Goal: Transaction & Acquisition: Purchase product/service

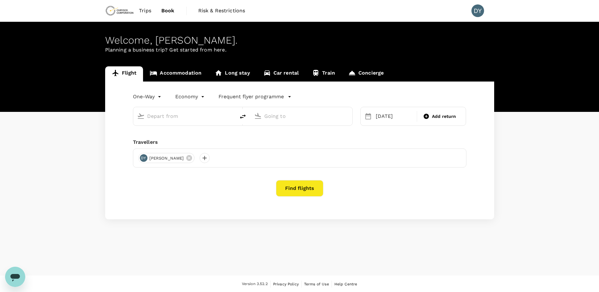
type input "Adelaide (ADL)"
type input "Perth (PER)"
type input "Adelaide (ADL)"
type input "Perth (PER)"
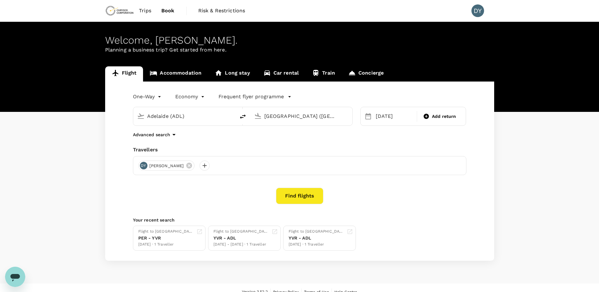
click at [238, 117] on button "delete" at bounding box center [242, 116] width 15 height 15
type input "Perth (PER)"
type input "Adelaide (ADL)"
click at [204, 117] on input "Perth (PER)" at bounding box center [184, 116] width 75 height 10
click at [203, 117] on input "Perth (PER)" at bounding box center [184, 116] width 75 height 10
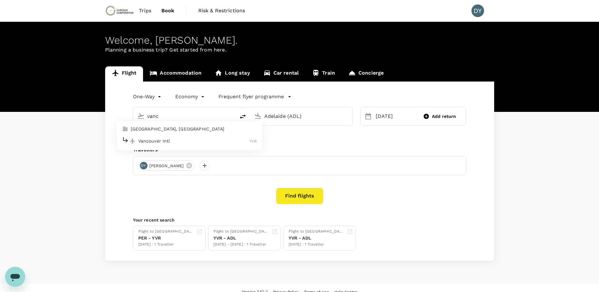
click at [170, 136] on div "Vancouver Intl YVR" at bounding box center [189, 141] width 135 height 10
type input "Vancouver Intl (YVR)"
click at [385, 126] on div "09 Nov Add return" at bounding box center [414, 116] width 106 height 19
click at [385, 123] on div "09 Nov" at bounding box center [395, 116] width 42 height 13
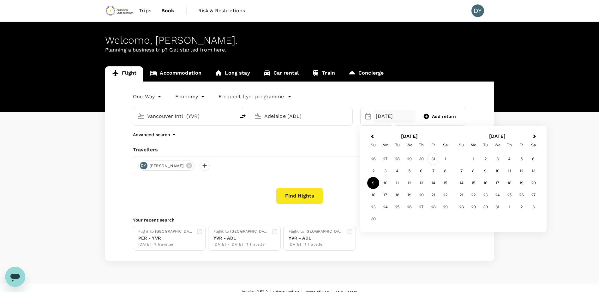
click at [435, 159] on div "31" at bounding box center [434, 159] width 12 height 12
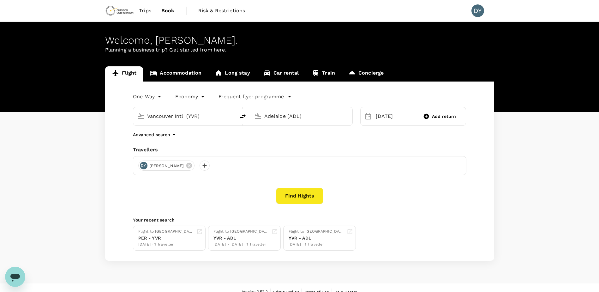
click at [313, 201] on button "Find flights" at bounding box center [299, 196] width 47 height 16
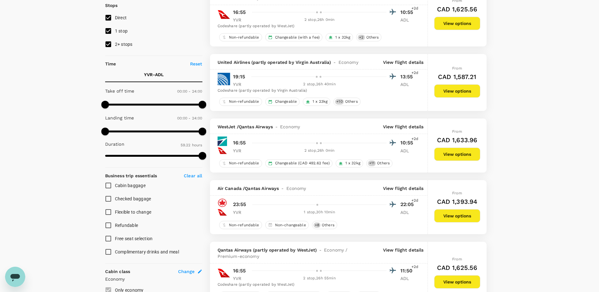
scroll to position [95, 0]
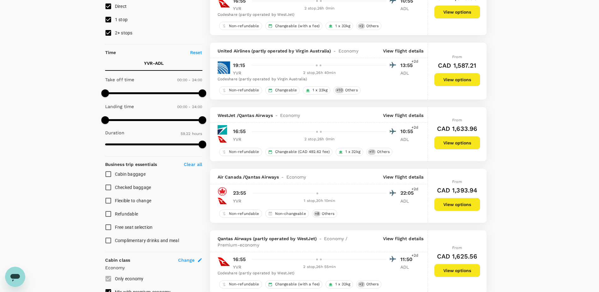
click at [394, 175] on p "View flight details" at bounding box center [403, 177] width 41 height 6
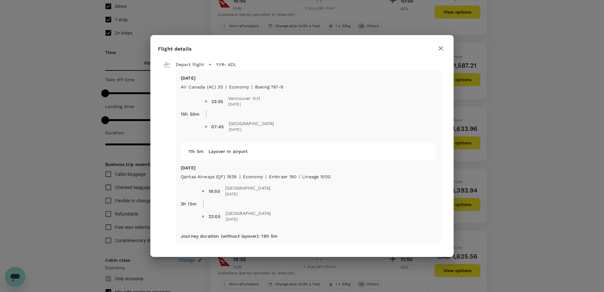
click at [443, 49] on icon "button" at bounding box center [441, 49] width 8 height 8
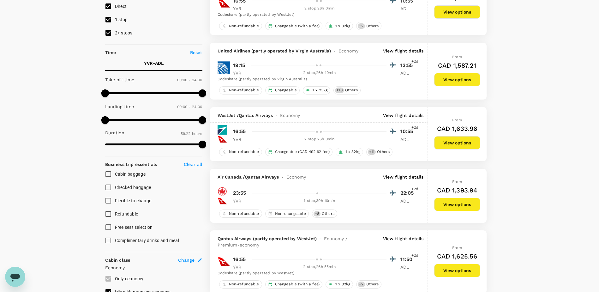
scroll to position [126, 0]
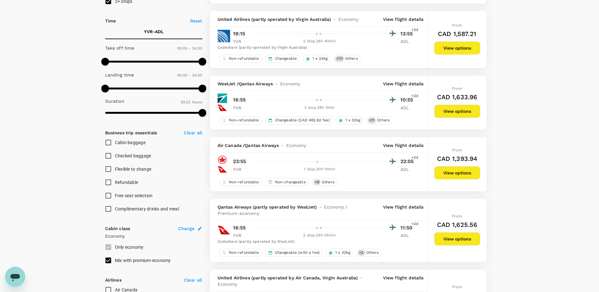
click at [400, 146] on p "View flight details" at bounding box center [403, 145] width 41 height 6
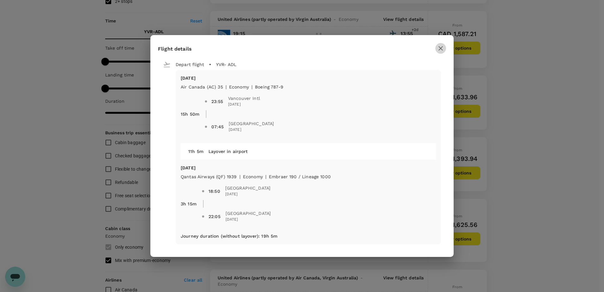
click at [437, 48] on button "button" at bounding box center [440, 48] width 11 height 11
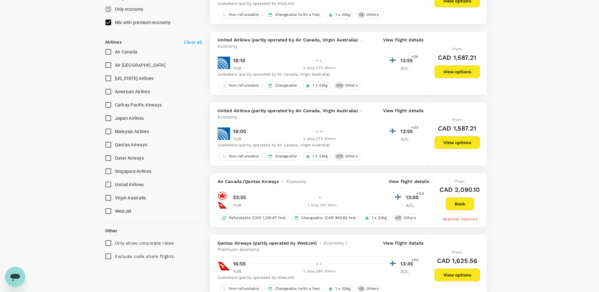
scroll to position [379, 0]
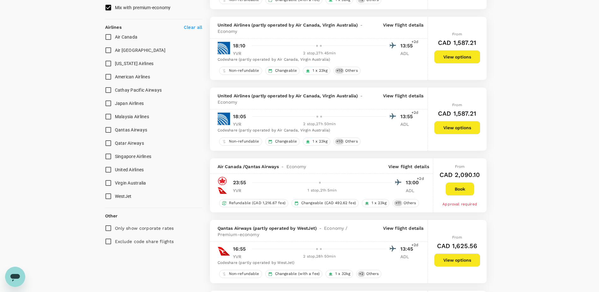
click at [402, 165] on p "View flight details" at bounding box center [409, 166] width 41 height 6
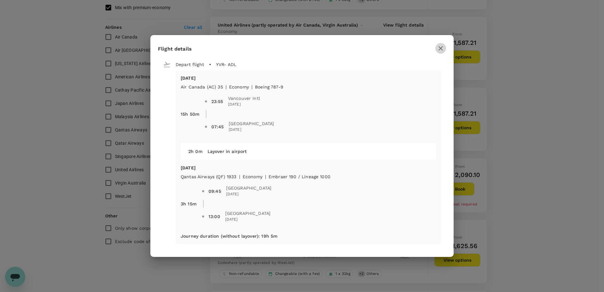
click at [439, 48] on icon "button" at bounding box center [441, 49] width 8 height 8
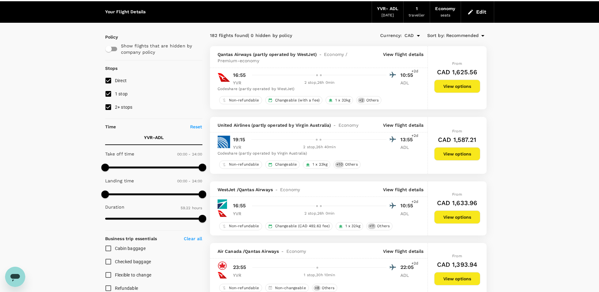
scroll to position [32, 0]
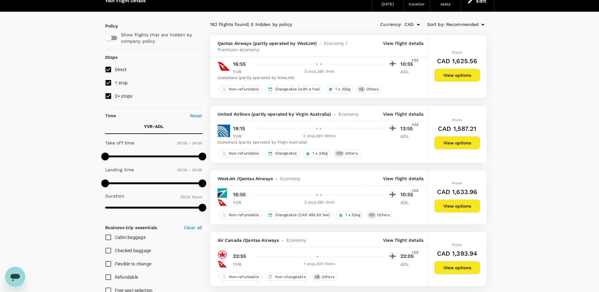
click at [404, 117] on p "View flight details" at bounding box center [403, 114] width 41 height 6
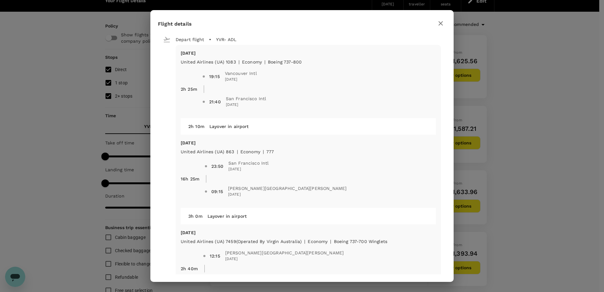
click at [440, 24] on icon "button" at bounding box center [441, 24] width 8 height 8
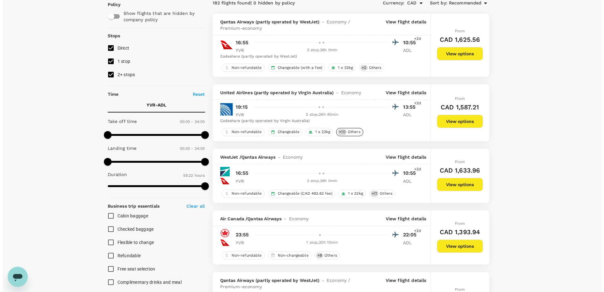
scroll to position [95, 0]
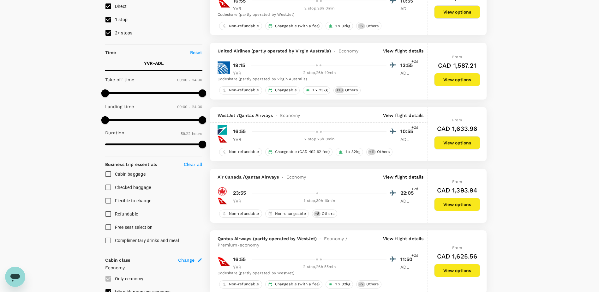
click at [396, 179] on p "View flight details" at bounding box center [403, 177] width 41 height 6
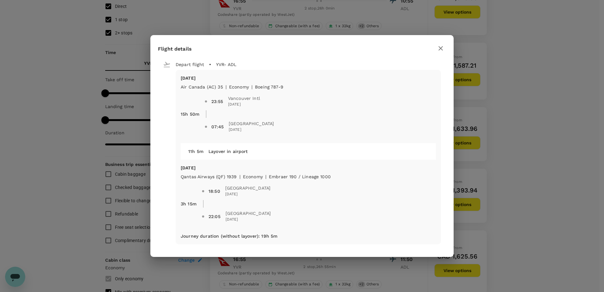
click at [439, 50] on icon "button" at bounding box center [441, 49] width 8 height 8
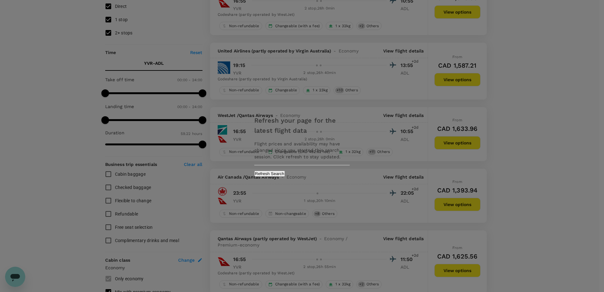
click at [337, 169] on div "Refresh your page for the latest flight data Flight prices and availability may…" at bounding box center [302, 146] width 111 height 74
click at [285, 171] on button "Refresh Search" at bounding box center [269, 174] width 31 height 6
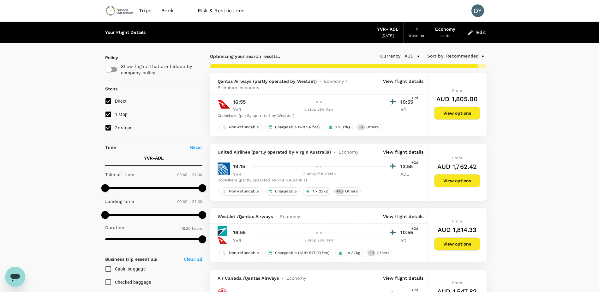
type input "3562"
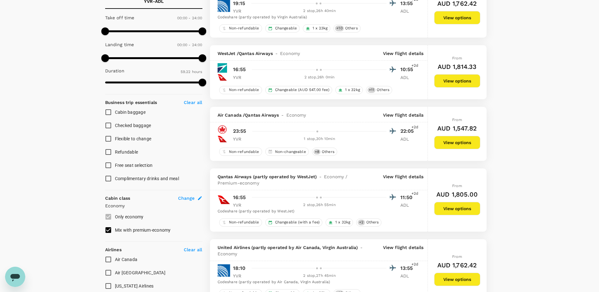
scroll to position [158, 0]
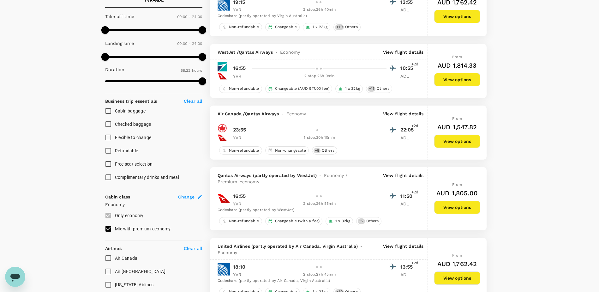
click at [122, 260] on span "Air Canada" at bounding box center [126, 258] width 23 height 5
click at [115, 260] on input "Air Canada" at bounding box center [108, 258] width 13 height 13
checkbox input "true"
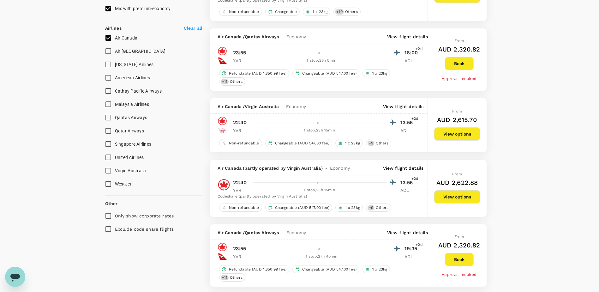
scroll to position [379, 0]
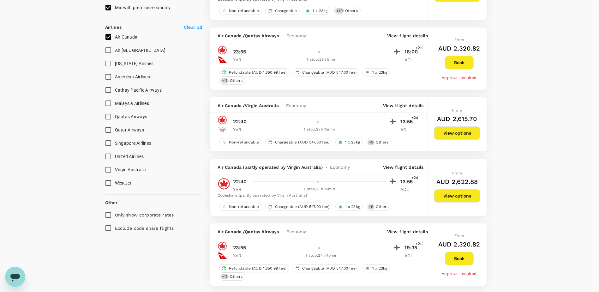
click at [122, 155] on span "United Airlines" at bounding box center [129, 156] width 29 height 5
click at [115, 155] on input "United Airlines" at bounding box center [108, 156] width 13 height 13
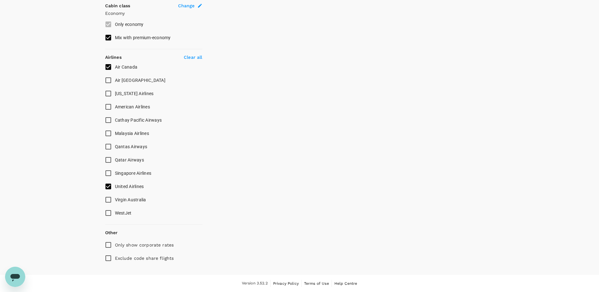
checkbox input "false"
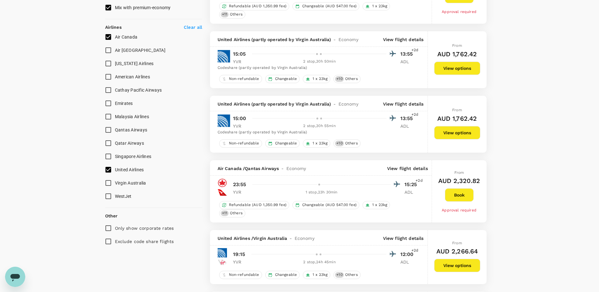
checkbox input "false"
checkbox input "true"
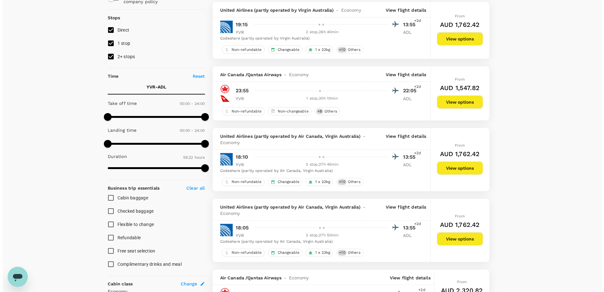
scroll to position [0, 0]
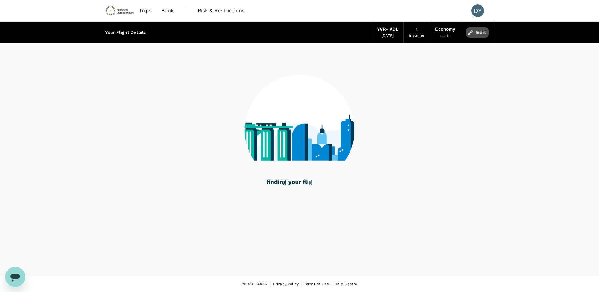
click at [473, 35] on icon "button" at bounding box center [471, 32] width 6 height 6
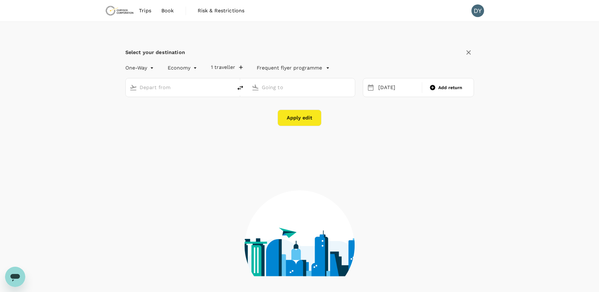
type input "Vancouver Intl (YVR)"
type input "Adelaide (ADL)"
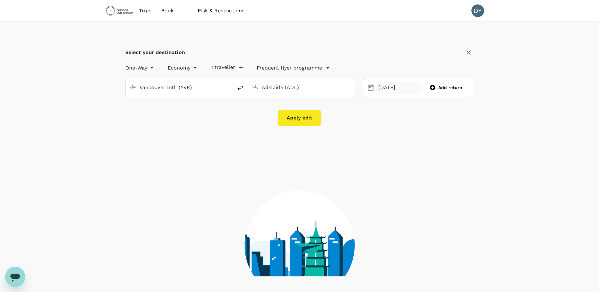
click at [388, 87] on div "[DATE]" at bounding box center [398, 88] width 45 height 12
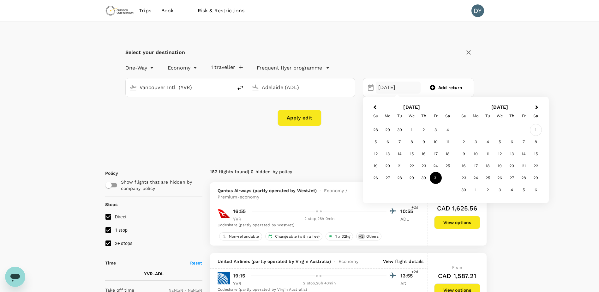
type input "CAD"
type input "1440"
click at [534, 129] on div "1" at bounding box center [536, 130] width 12 height 12
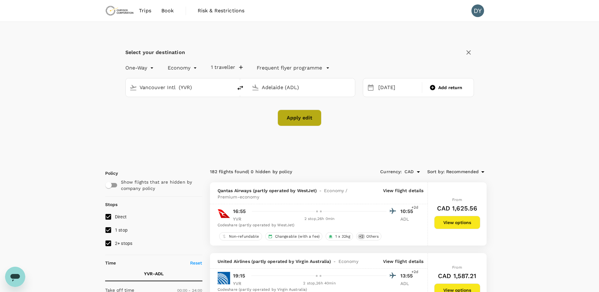
click at [302, 115] on button "Apply edit" at bounding box center [300, 118] width 44 height 16
checkbox input "false"
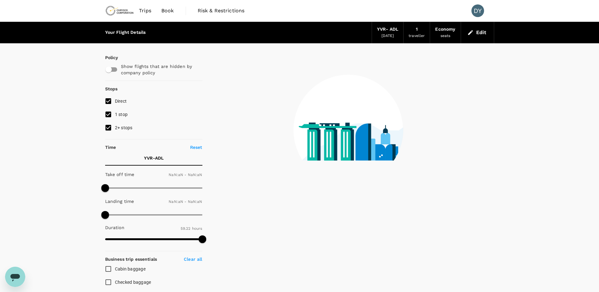
type input "1440"
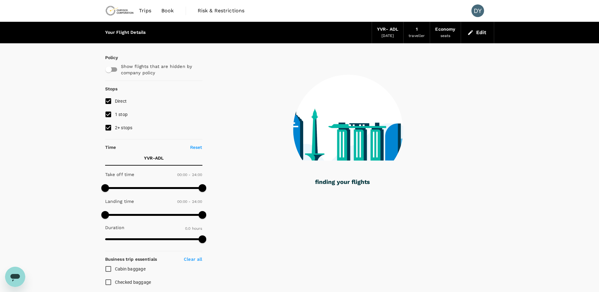
type input "2465"
checkbox input "true"
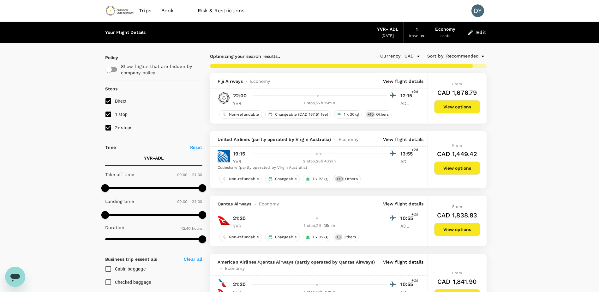
type input "4355"
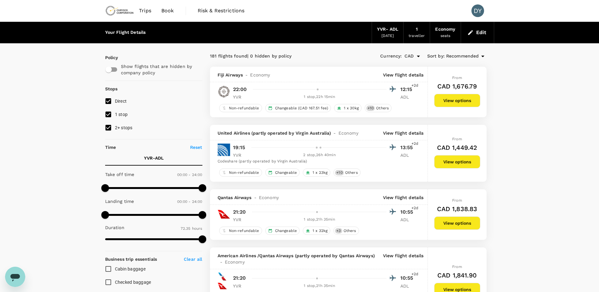
click at [417, 136] on p "View flight details" at bounding box center [403, 133] width 41 height 6
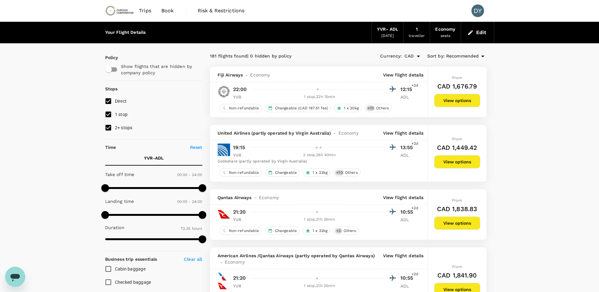
click at [409, 74] on p "View flight details" at bounding box center [403, 75] width 41 height 6
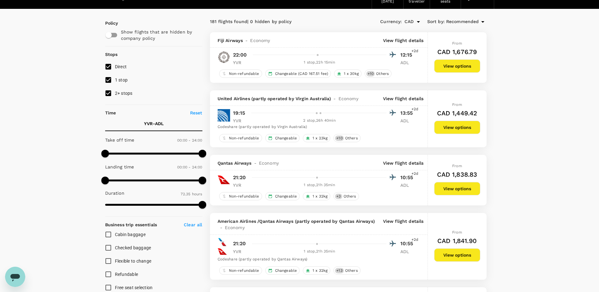
scroll to position [95, 0]
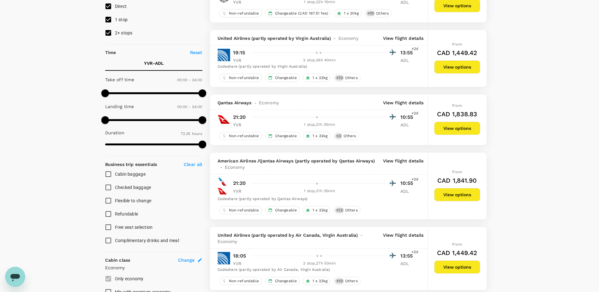
click at [407, 104] on p "View flight details" at bounding box center [403, 103] width 41 height 6
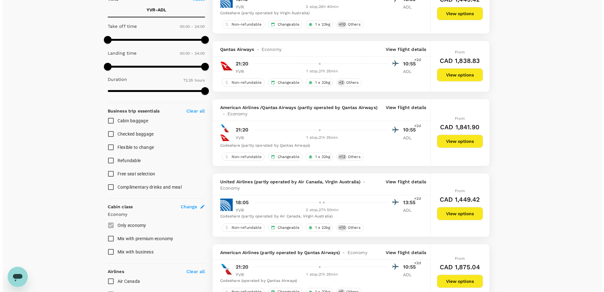
scroll to position [158, 0]
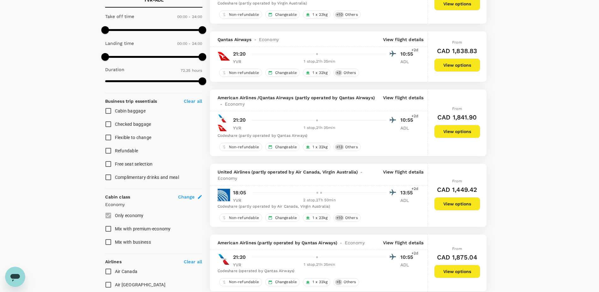
click at [404, 168] on div "United Airlines (partly operated by Air Canada, Virgin Australia) - Economy Vie…" at bounding box center [319, 175] width 218 height 22
click at [404, 170] on p "View flight details" at bounding box center [403, 175] width 41 height 13
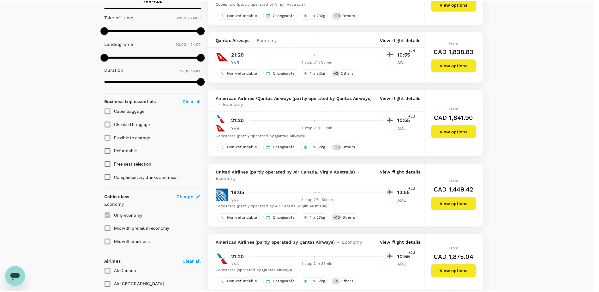
scroll to position [8, 0]
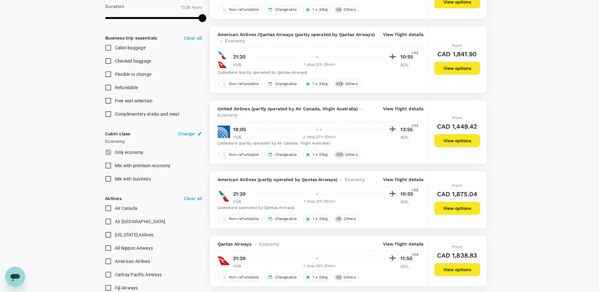
scroll to position [253, 0]
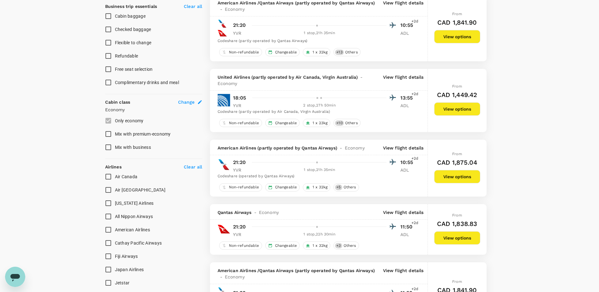
click at [398, 151] on p "View flight details" at bounding box center [403, 148] width 41 height 6
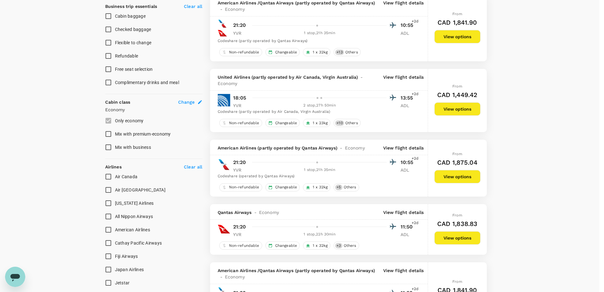
drag, startPoint x: 441, startPoint y: 50, endPoint x: 434, endPoint y: 62, distance: 14.1
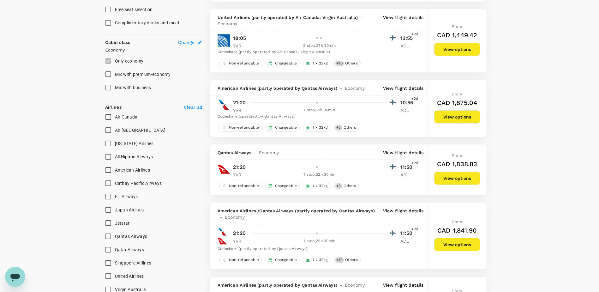
scroll to position [316, 0]
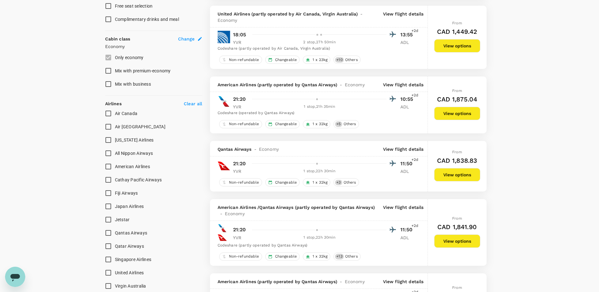
click at [394, 149] on p "View flight details" at bounding box center [403, 149] width 41 height 6
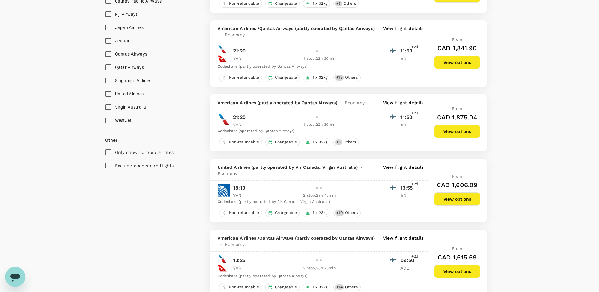
scroll to position [506, 0]
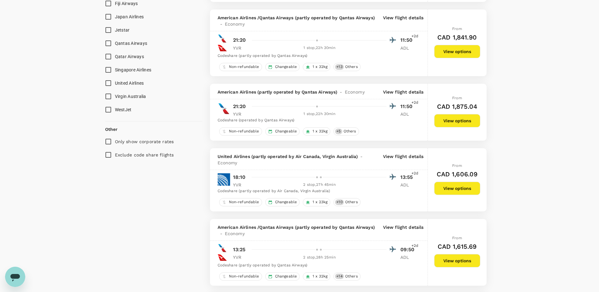
click at [398, 155] on p "View flight details" at bounding box center [403, 159] width 41 height 13
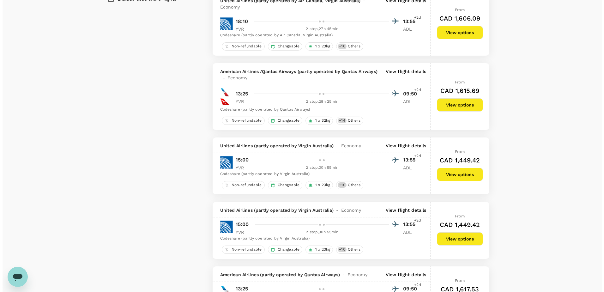
scroll to position [664, 0]
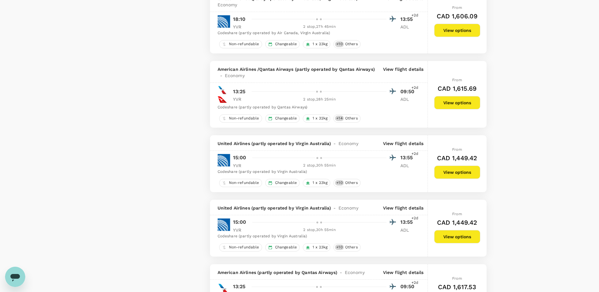
click at [385, 143] on p "View flight details" at bounding box center [403, 143] width 41 height 6
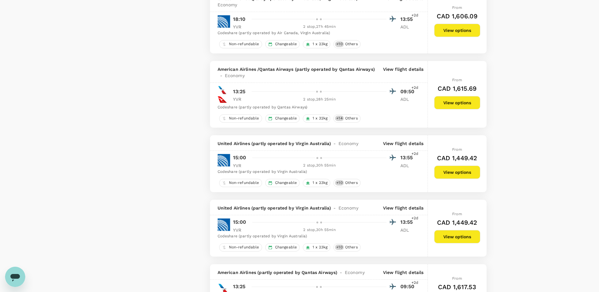
click at [411, 146] on p "View flight details" at bounding box center [403, 143] width 41 height 6
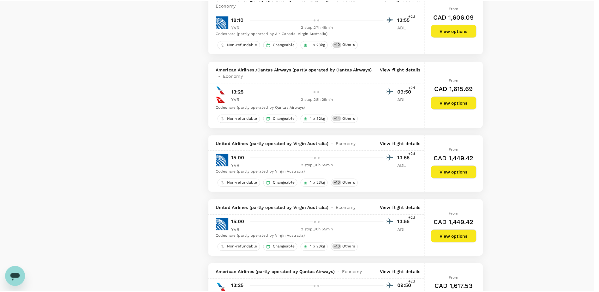
scroll to position [40, 0]
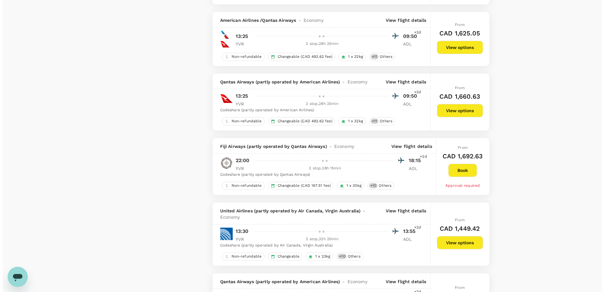
scroll to position [1011, 0]
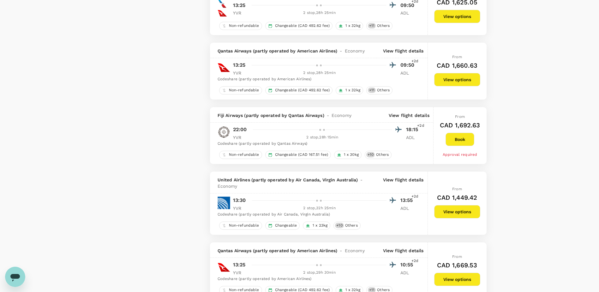
click at [405, 176] on div "United Airlines (partly operated by Air Canada, Virgin Australia) - Economy Vie…" at bounding box center [319, 183] width 218 height 22
click at [405, 179] on p "View flight details" at bounding box center [403, 183] width 41 height 13
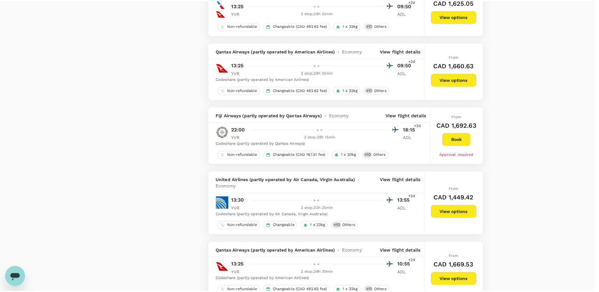
scroll to position [0, 0]
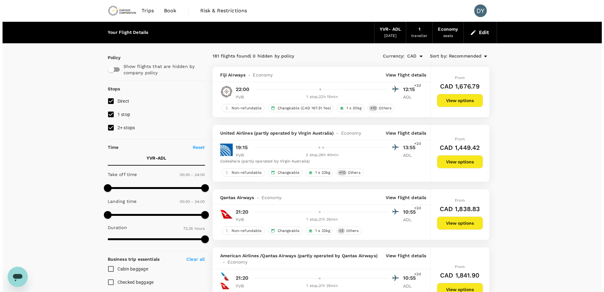
scroll to position [32, 0]
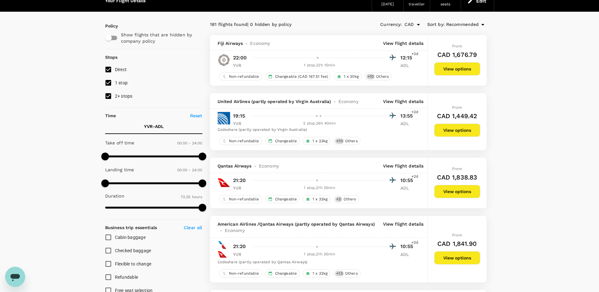
click at [416, 99] on p "View flight details" at bounding box center [403, 101] width 41 height 6
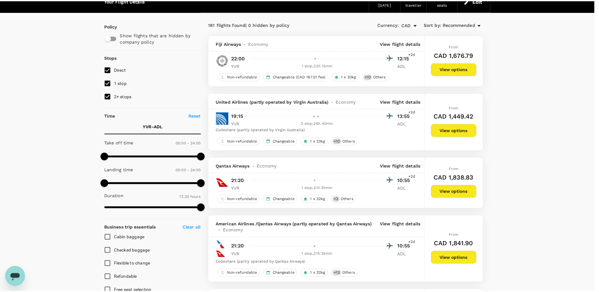
scroll to position [40, 0]
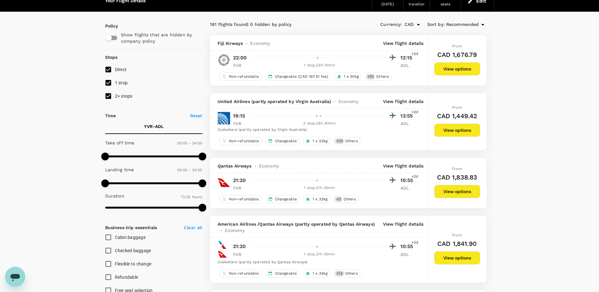
scroll to position [0, 0]
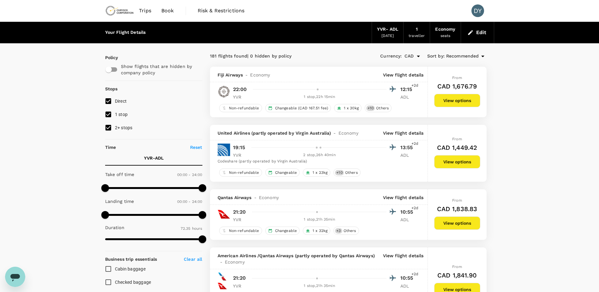
click at [410, 76] on p "View flight details" at bounding box center [403, 75] width 41 height 6
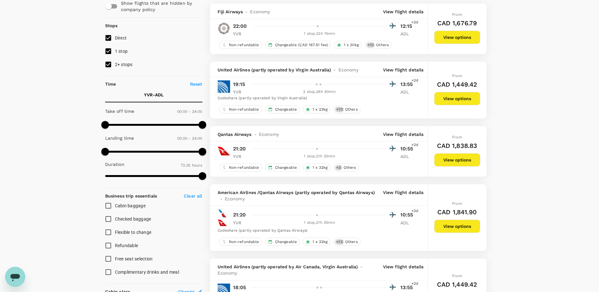
scroll to position [95, 0]
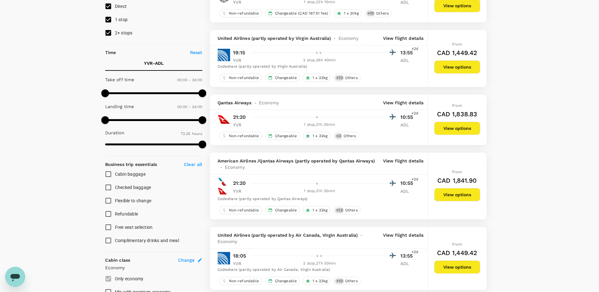
click at [409, 39] on p "View flight details" at bounding box center [403, 38] width 41 height 6
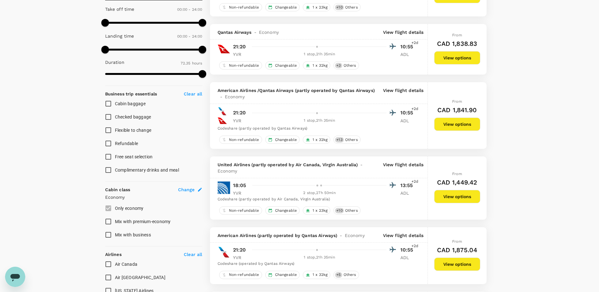
scroll to position [190, 0]
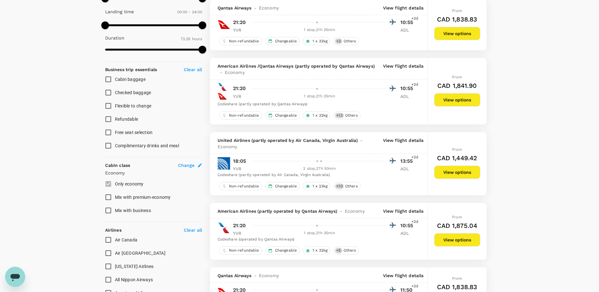
click at [395, 141] on p "View flight details" at bounding box center [403, 143] width 41 height 13
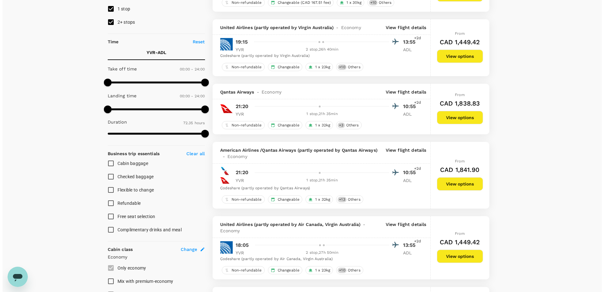
scroll to position [95, 0]
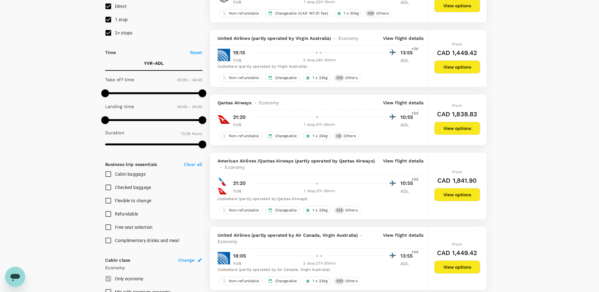
click at [401, 40] on p "View flight details" at bounding box center [403, 38] width 41 height 6
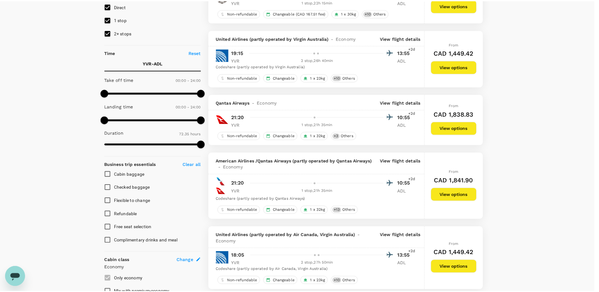
scroll to position [40, 0]
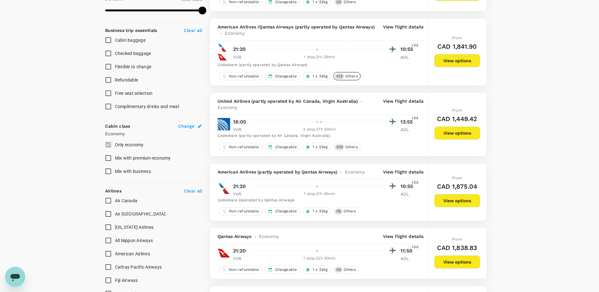
scroll to position [295, 0]
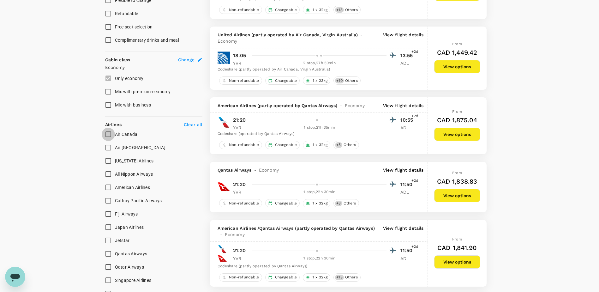
click at [106, 137] on input "Air Canada" at bounding box center [108, 134] width 13 height 13
checkbox input "true"
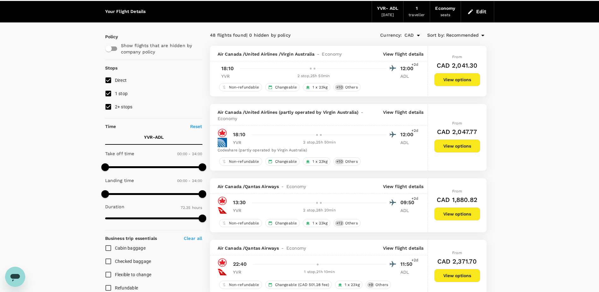
scroll to position [32, 0]
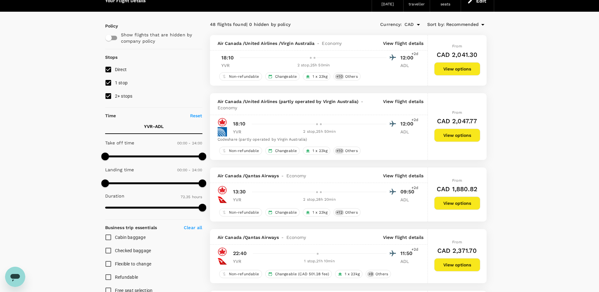
click at [397, 47] on div "Air Canada / United Airlines / Virgin Australia - Economy View flight details" at bounding box center [319, 42] width 218 height 15
click at [397, 45] on p "View flight details" at bounding box center [403, 43] width 41 height 6
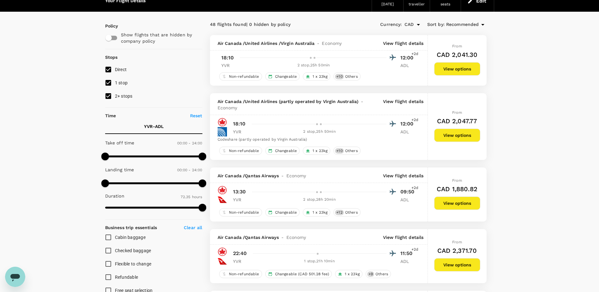
click at [410, 46] on p "View flight details" at bounding box center [403, 43] width 41 height 6
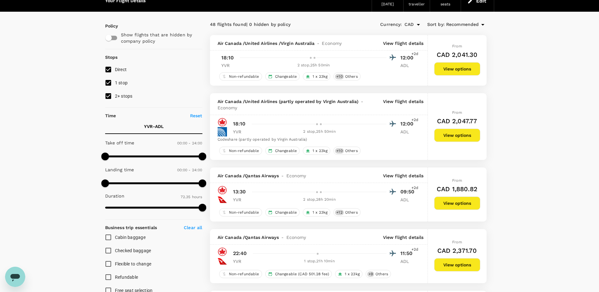
click at [408, 103] on p "View flight details" at bounding box center [403, 104] width 41 height 13
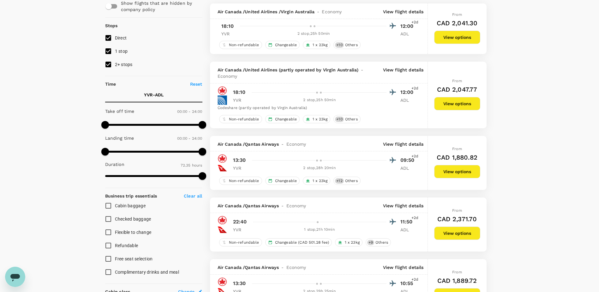
scroll to position [95, 0]
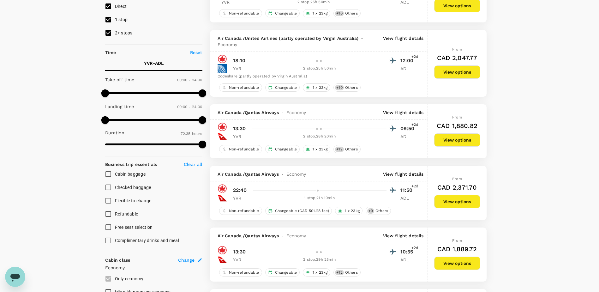
click at [407, 113] on p "View flight details" at bounding box center [403, 112] width 41 height 6
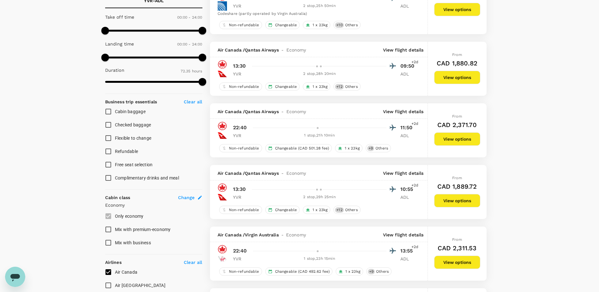
scroll to position [158, 0]
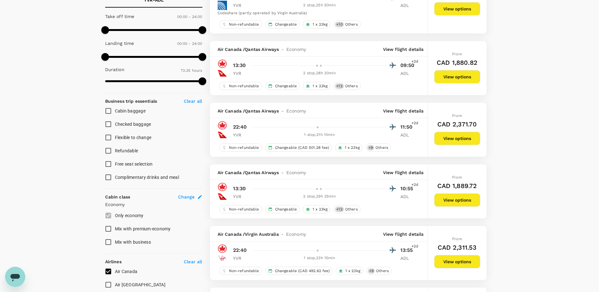
click at [391, 113] on p "View flight details" at bounding box center [403, 111] width 41 height 6
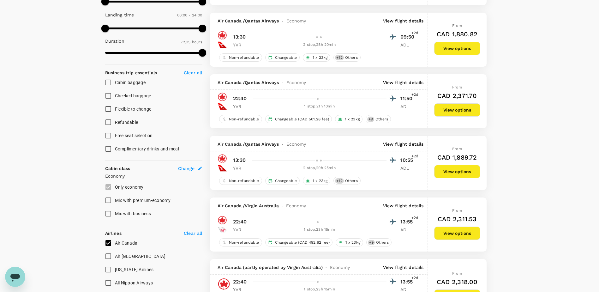
scroll to position [221, 0]
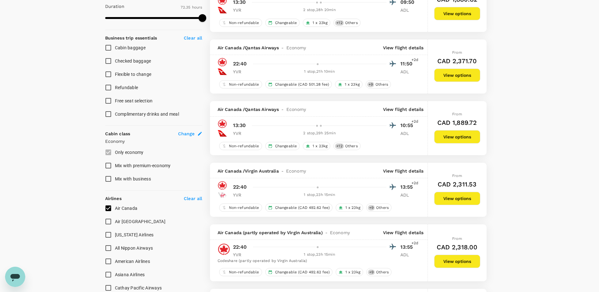
click at [404, 112] on p "View flight details" at bounding box center [403, 109] width 41 height 6
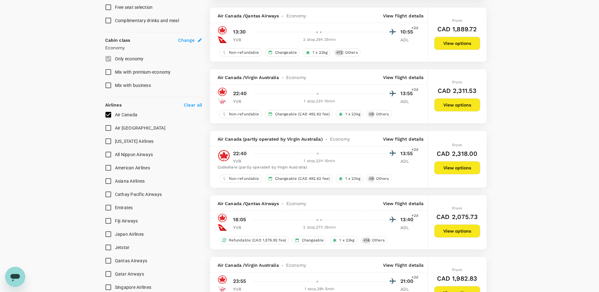
scroll to position [316, 0]
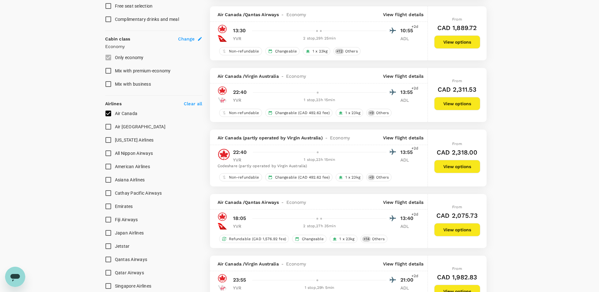
click at [409, 78] on p "View flight details" at bounding box center [403, 76] width 41 height 6
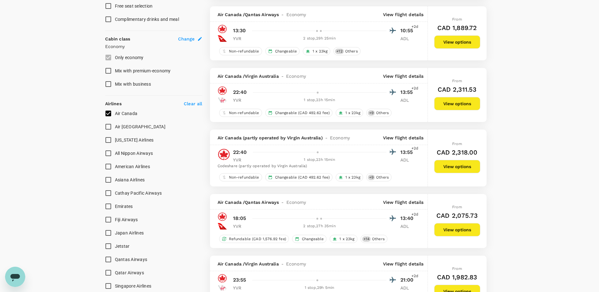
click at [406, 76] on p "View flight details" at bounding box center [403, 76] width 41 height 6
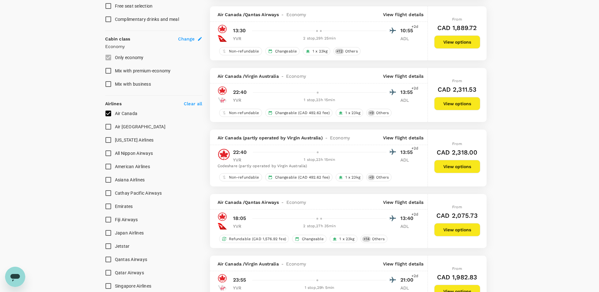
scroll to position [348, 0]
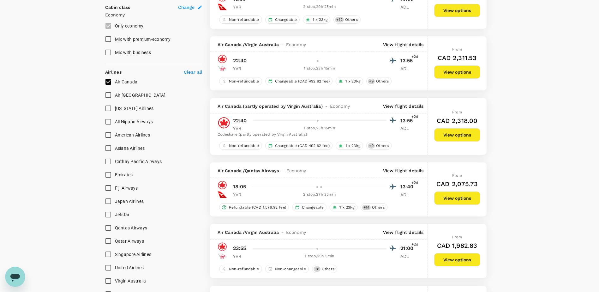
click at [410, 110] on div "Air Canada (partly operated by Virgin Australia) - Economy View flight details" at bounding box center [319, 105] width 218 height 15
click at [409, 106] on p "View flight details" at bounding box center [403, 106] width 41 height 6
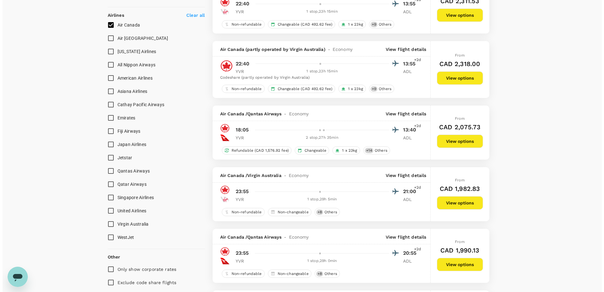
scroll to position [411, 0]
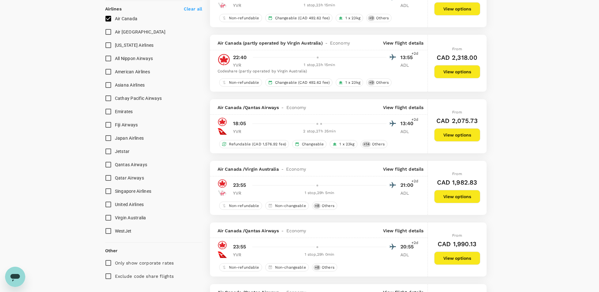
click at [411, 107] on p "View flight details" at bounding box center [403, 107] width 41 height 6
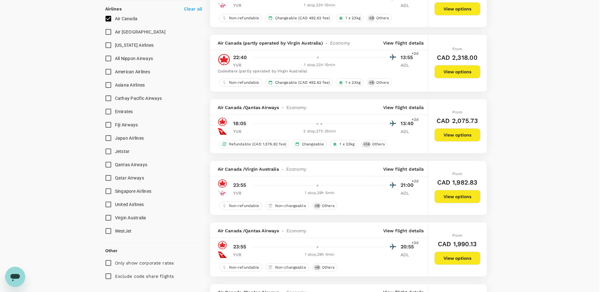
scroll to position [40, 0]
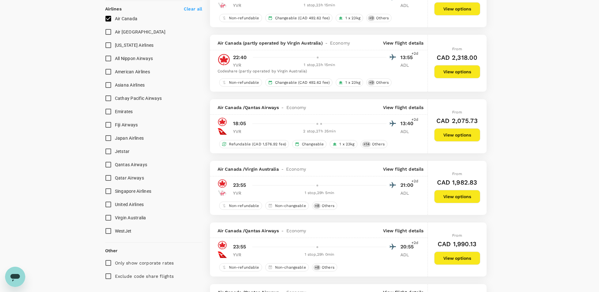
click at [411, 106] on p "View flight details" at bounding box center [403, 107] width 41 height 6
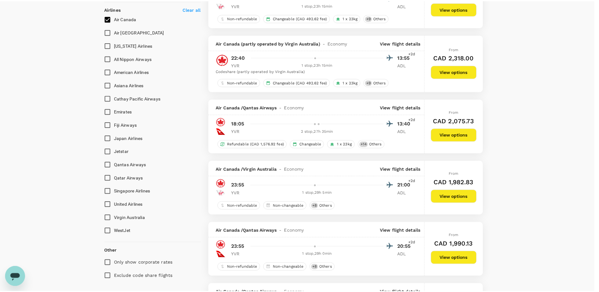
scroll to position [0, 0]
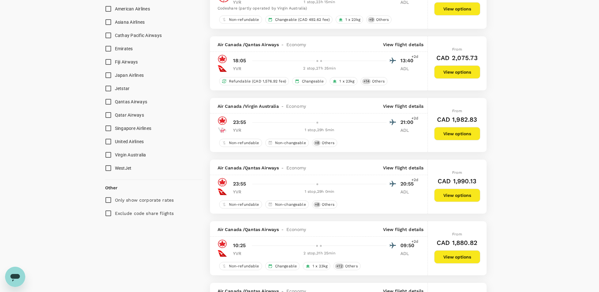
scroll to position [474, 0]
click at [393, 109] on p "View flight details" at bounding box center [403, 106] width 41 height 6
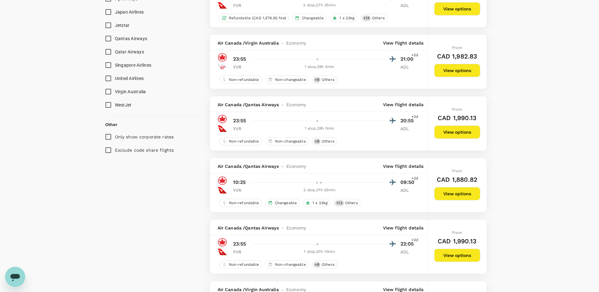
scroll to position [537, 0]
click at [410, 103] on p "View flight details" at bounding box center [403, 104] width 41 height 6
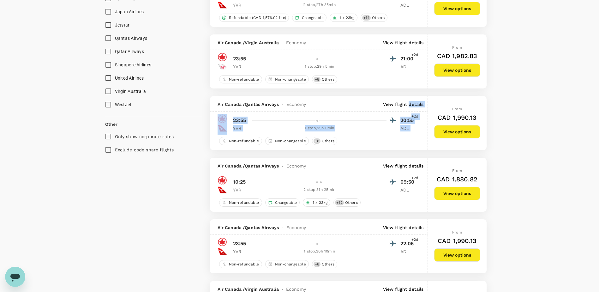
drag, startPoint x: 408, startPoint y: 105, endPoint x: 407, endPoint y: 139, distance: 33.5
click at [407, 139] on div "Air Canada / Qantas Airways - Economy View flight details 23:55 20:55 +2d YVR 1…" at bounding box center [319, 123] width 218 height 54
drag, startPoint x: 407, startPoint y: 139, endPoint x: 441, endPoint y: 131, distance: 34.7
click at [445, 131] on button "View options" at bounding box center [458, 131] width 46 height 13
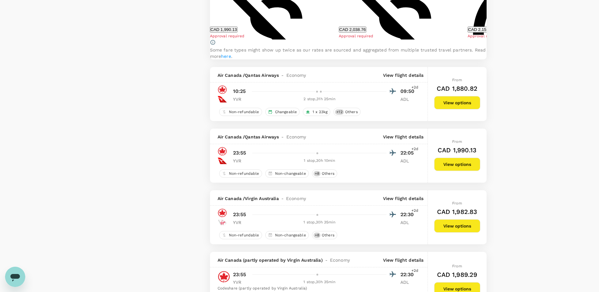
scroll to position [791, 0]
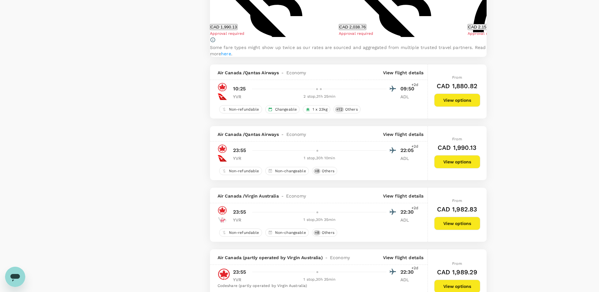
click at [402, 76] on p "View flight details" at bounding box center [403, 73] width 41 height 6
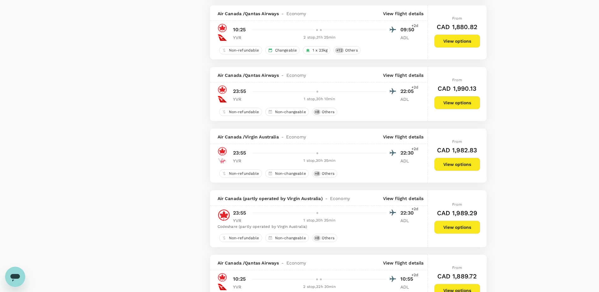
scroll to position [855, 0]
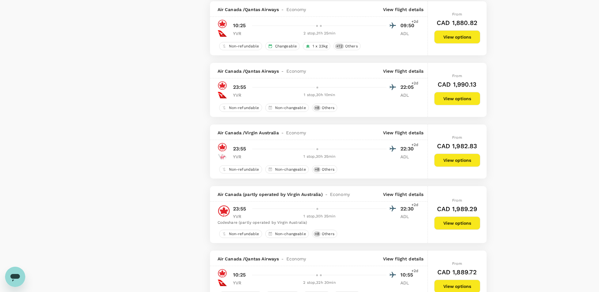
click at [411, 74] on p "View flight details" at bounding box center [403, 71] width 41 height 6
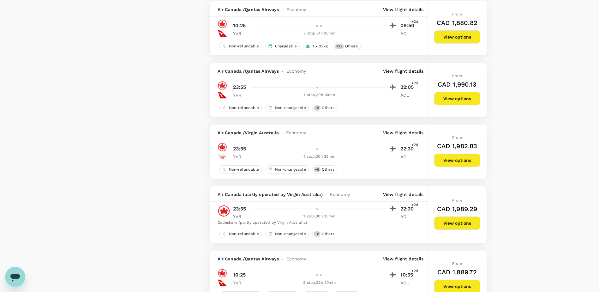
click at [394, 74] on p "View flight details" at bounding box center [403, 71] width 41 height 6
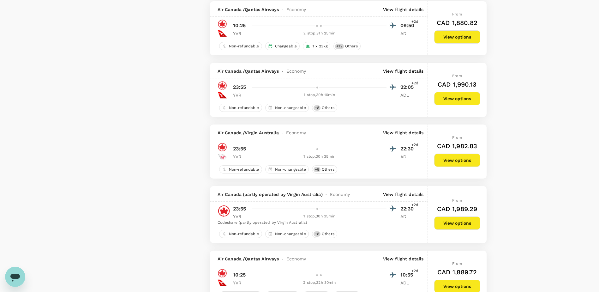
click at [456, 105] on button "View options" at bounding box center [458, 98] width 46 height 13
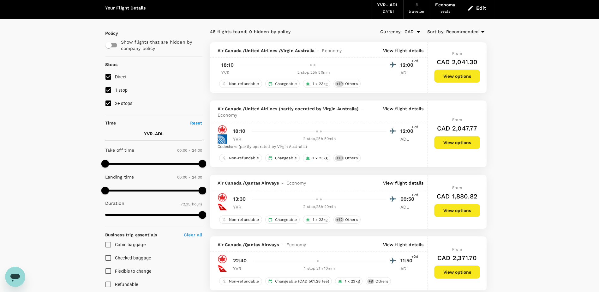
scroll to position [0, 0]
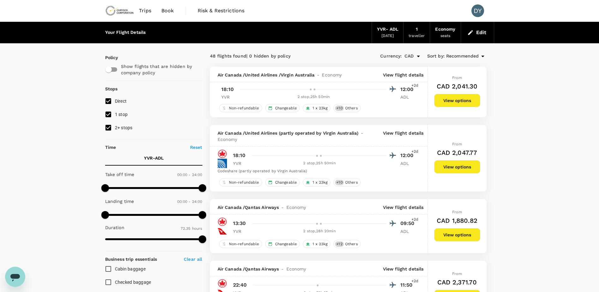
click at [481, 14] on div "DY" at bounding box center [478, 10] width 13 height 13
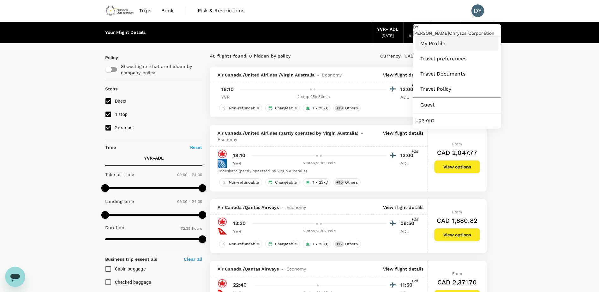
click at [440, 47] on span "My Profile" at bounding box center [457, 44] width 73 height 8
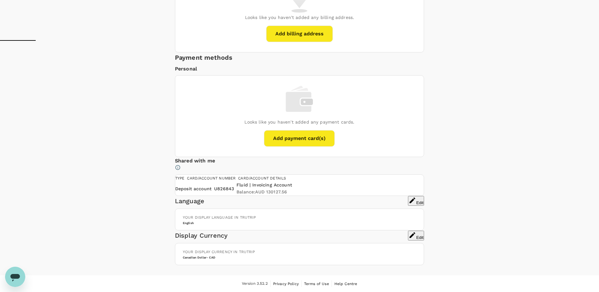
scroll to position [497, 0]
click at [272, 243] on div "Your display currency in TruTrip Canadian Dollar - CAD" at bounding box center [299, 253] width 249 height 21
click at [270, 255] on h6 "Canadian Dollar - CAD" at bounding box center [300, 257] width 234 height 4
click at [414, 231] on button "Edit" at bounding box center [416, 236] width 16 height 10
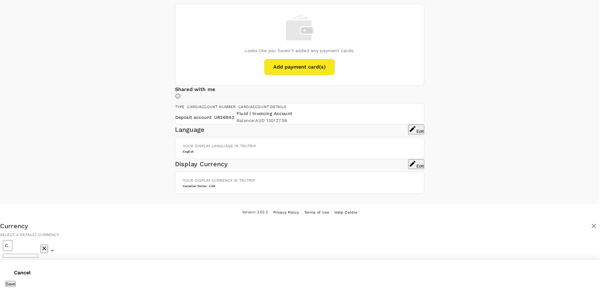
click at [12, 240] on input "CAD $ - Canadian Dollar" at bounding box center [7, 245] width 9 height 11
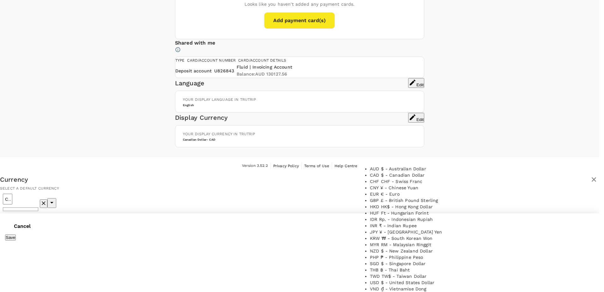
click at [405, 166] on li "AUD $ - Australian Dollar" at bounding box center [417, 169] width 95 height 6
type input "AUD $ - Australian Dollar"
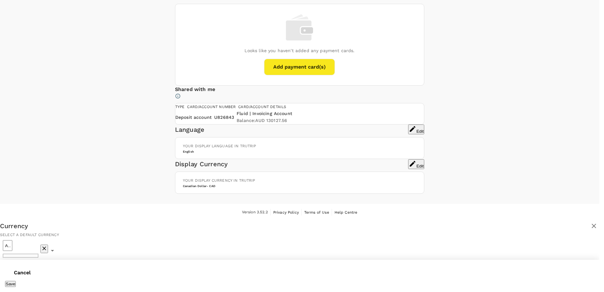
click at [16, 281] on button "Save" at bounding box center [10, 284] width 11 height 6
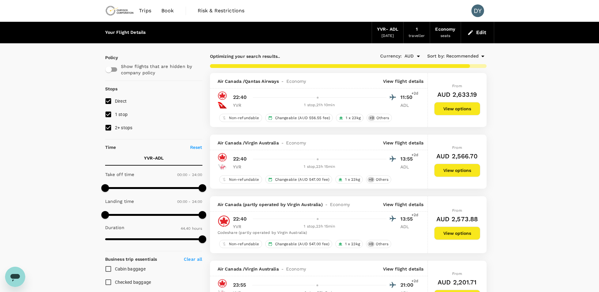
type input "4355"
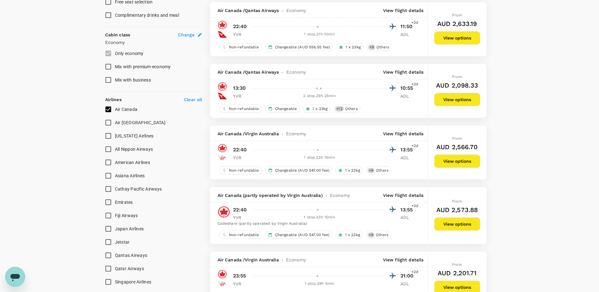
scroll to position [411, 0]
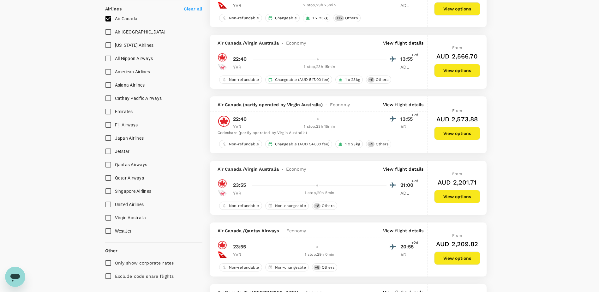
click at [133, 204] on span "United Airlines" at bounding box center [129, 204] width 29 height 5
click at [115, 204] on input "United Airlines" at bounding box center [108, 204] width 13 height 13
checkbox input "true"
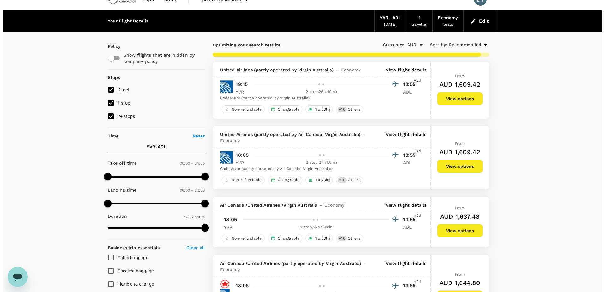
scroll to position [0, 0]
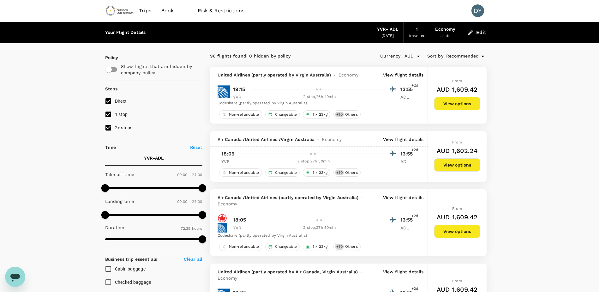
click at [406, 74] on p "View flight details" at bounding box center [403, 75] width 41 height 6
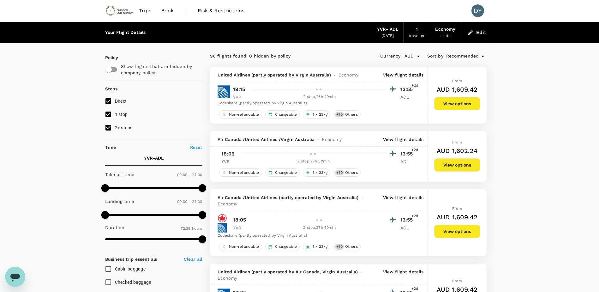
click at [417, 140] on p "View flight details" at bounding box center [403, 139] width 41 height 6
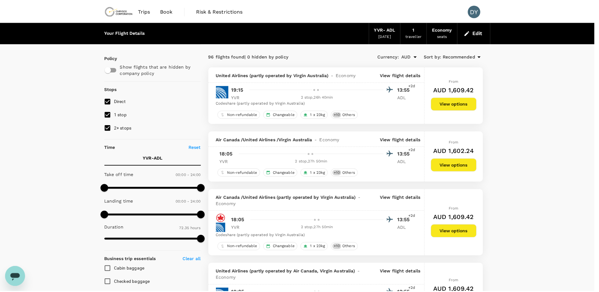
scroll to position [40, 0]
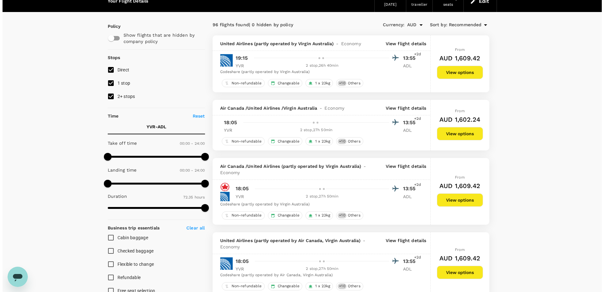
scroll to position [32, 0]
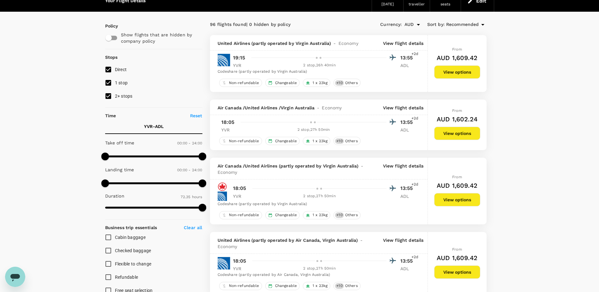
click at [407, 162] on div "Air Canada / United Airlines (partly operated by Virgin Australia) - Economy Vi…" at bounding box center [319, 169] width 218 height 22
click at [407, 169] on p "View flight details" at bounding box center [403, 169] width 41 height 13
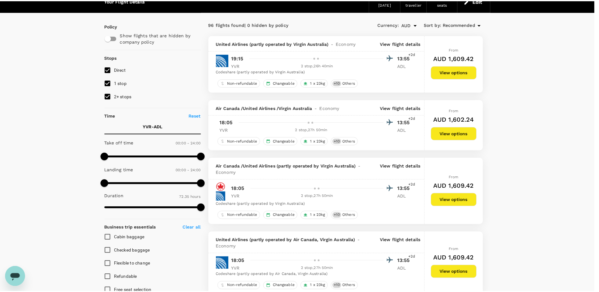
scroll to position [40, 0]
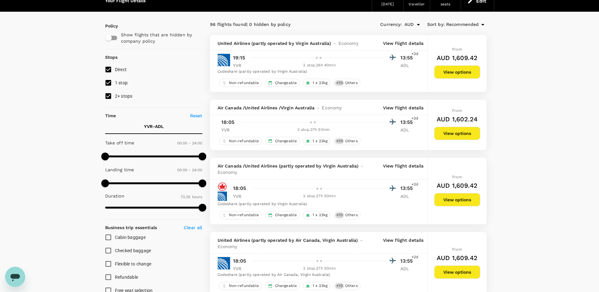
click at [409, 42] on p "View flight details" at bounding box center [403, 43] width 41 height 6
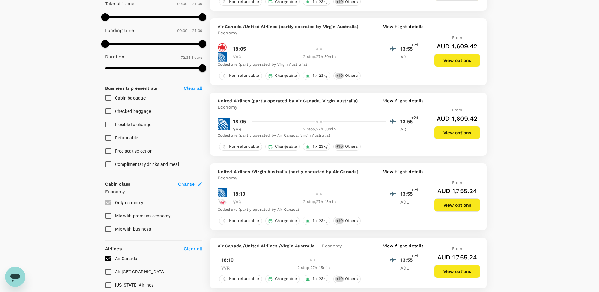
scroll to position [190, 0]
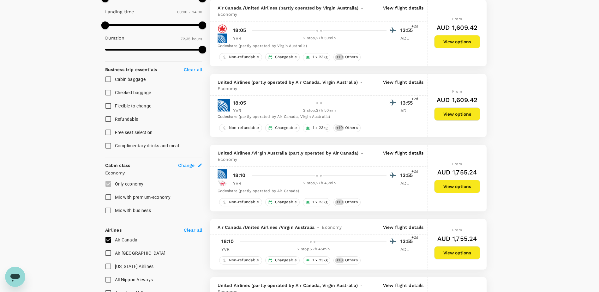
click at [404, 82] on p "View flight details" at bounding box center [403, 85] width 41 height 13
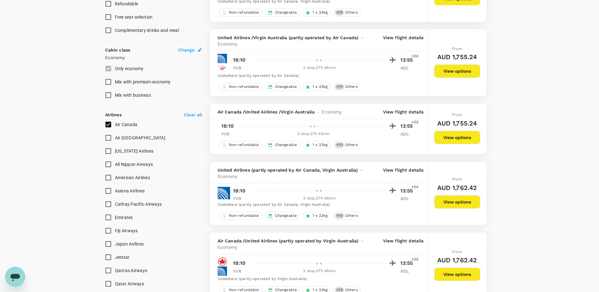
scroll to position [316, 0]
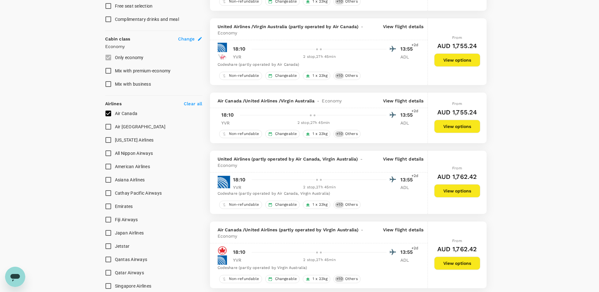
click at [398, 101] on p "View flight details" at bounding box center [403, 101] width 41 height 6
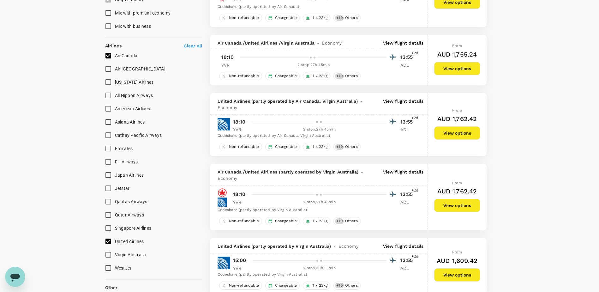
scroll to position [379, 0]
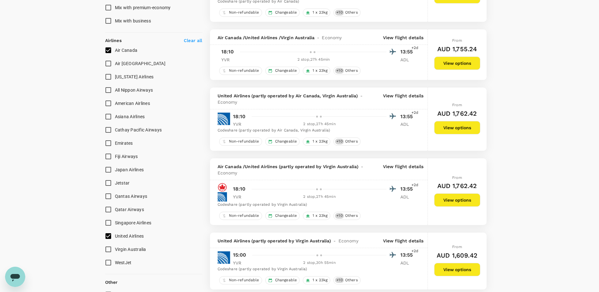
click at [404, 100] on p "View flight details" at bounding box center [403, 99] width 41 height 13
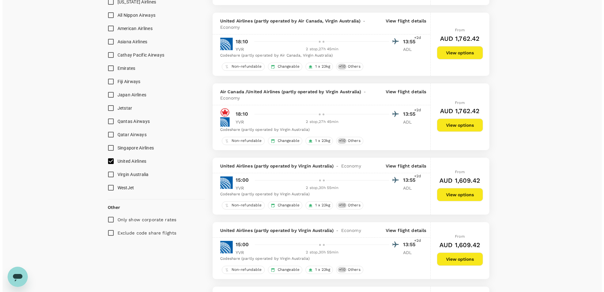
scroll to position [474, 0]
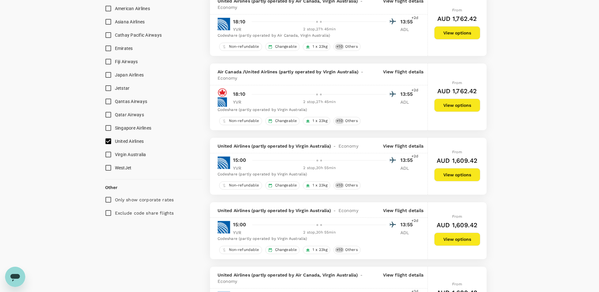
click at [411, 144] on p "View flight details" at bounding box center [403, 146] width 41 height 6
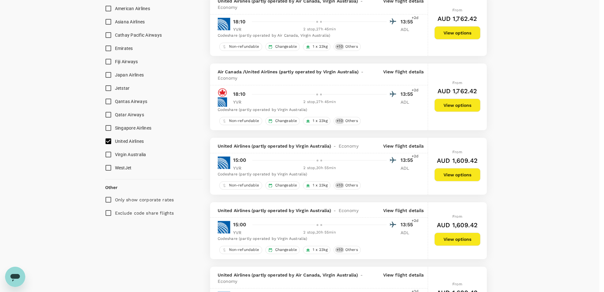
scroll to position [40, 0]
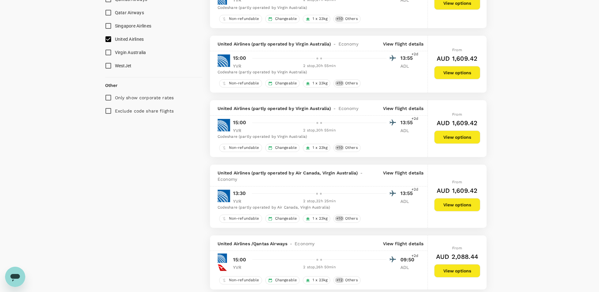
scroll to position [600, 0]
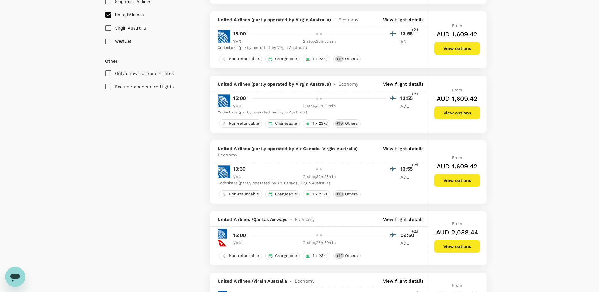
click at [398, 90] on div "United Airlines (partly operated by Virgin Australia) - Economy View flight det…" at bounding box center [319, 83] width 218 height 15
click at [398, 86] on p "View flight details" at bounding box center [403, 84] width 41 height 6
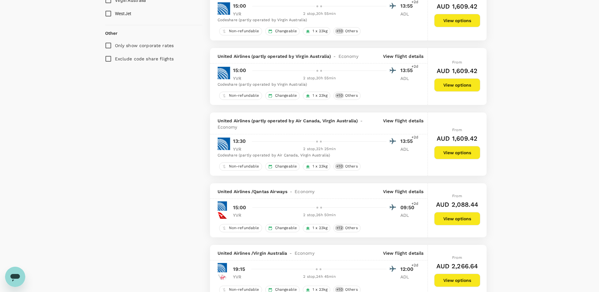
scroll to position [664, 0]
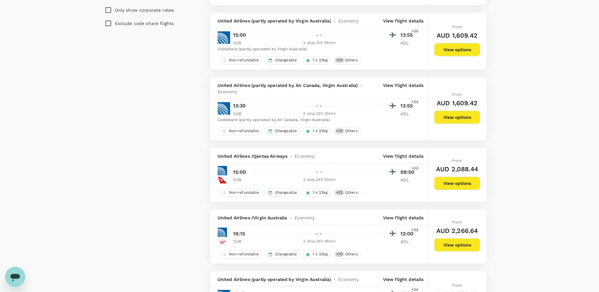
click at [399, 157] on p "View flight details" at bounding box center [403, 156] width 41 height 6
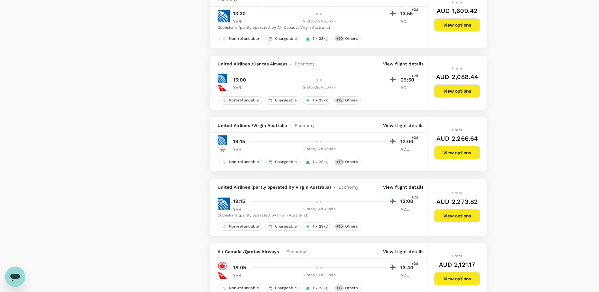
scroll to position [758, 0]
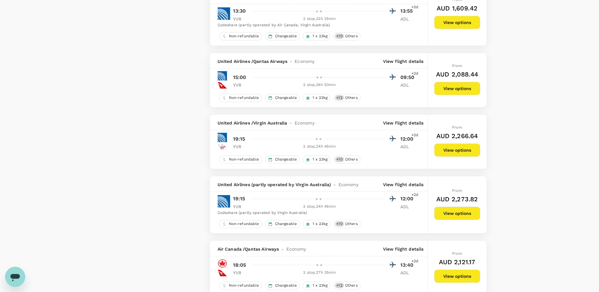
click at [406, 124] on p "View flight details" at bounding box center [403, 123] width 41 height 6
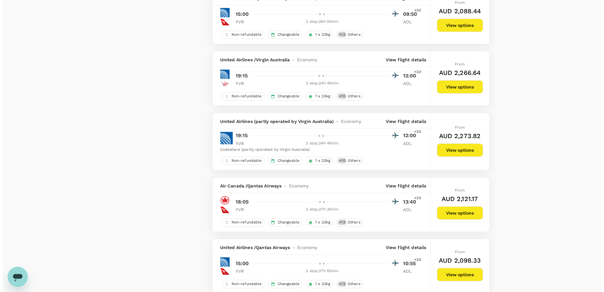
scroll to position [664, 0]
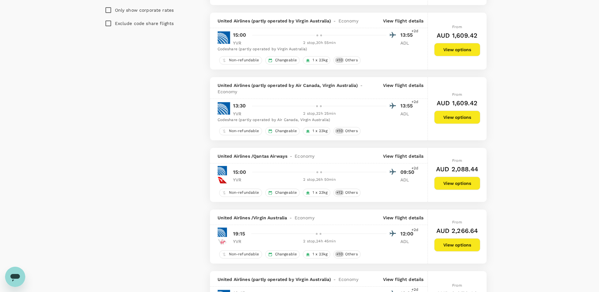
click at [404, 147] on div "96 flights found | 0 hidden by policy Currency : AUD Sort by : Recommended Unit…" at bounding box center [349, 105] width 292 height 1436
click at [402, 155] on p "View flight details" at bounding box center [403, 156] width 41 height 6
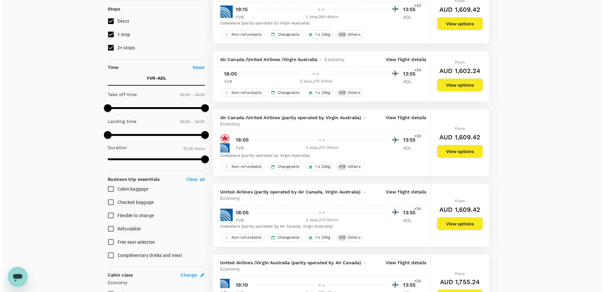
scroll to position [32, 0]
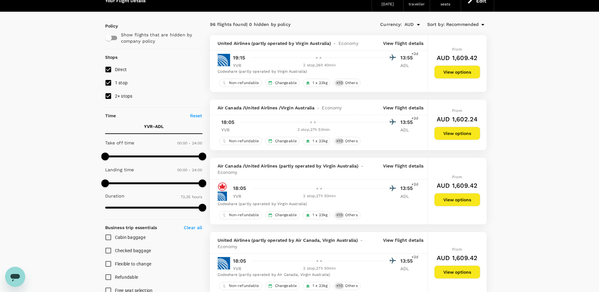
click at [406, 42] on p "View flight details" at bounding box center [403, 43] width 41 height 6
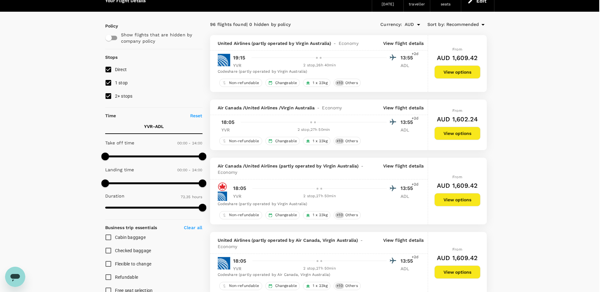
scroll to position [40, 0]
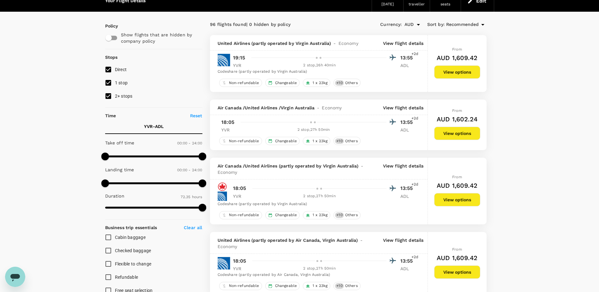
click at [404, 111] on p "View flight details" at bounding box center [403, 108] width 41 height 6
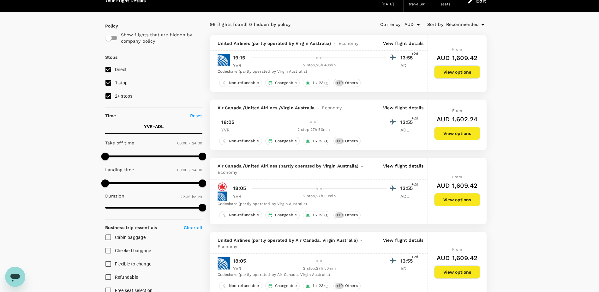
click at [411, 106] on p "View flight details" at bounding box center [403, 108] width 41 height 6
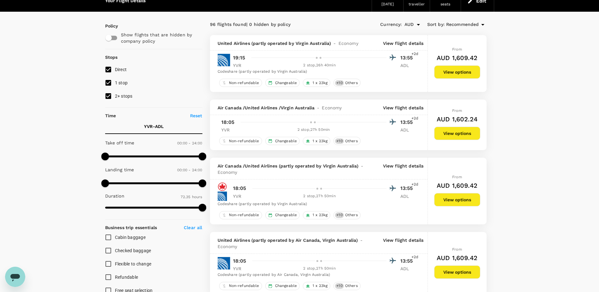
click at [417, 109] on p "View flight details" at bounding box center [403, 108] width 41 height 6
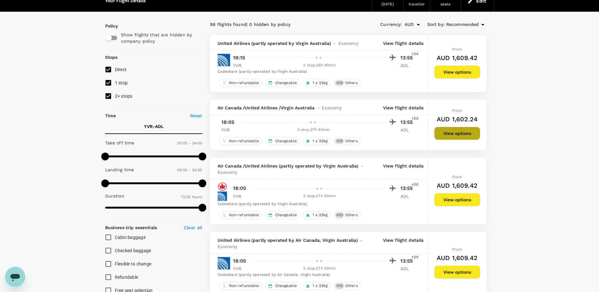
click at [452, 136] on button "View options" at bounding box center [458, 133] width 46 height 13
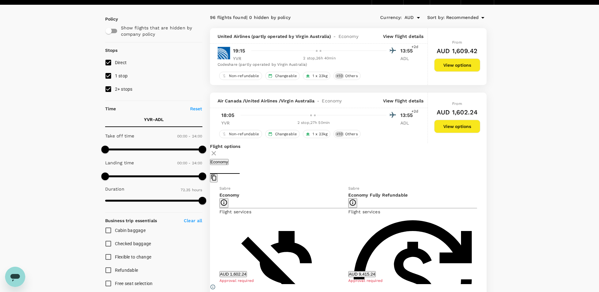
scroll to position [36, 0]
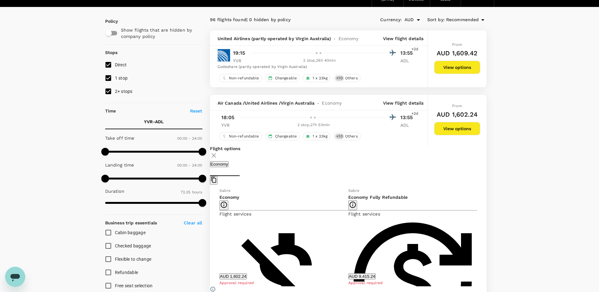
click at [399, 42] on div "United Airlines (partly operated by Virgin Australia) - Economy View flight det…" at bounding box center [319, 37] width 218 height 15
click at [400, 39] on p "View flight details" at bounding box center [403, 38] width 41 height 6
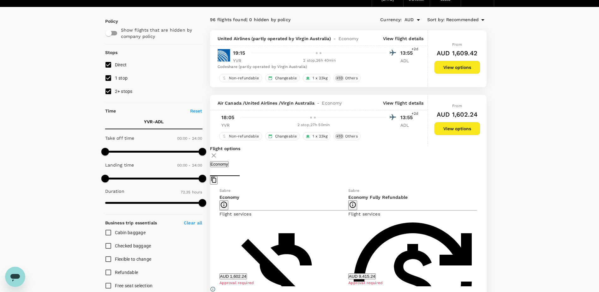
click at [453, 65] on button "View options" at bounding box center [458, 67] width 46 height 13
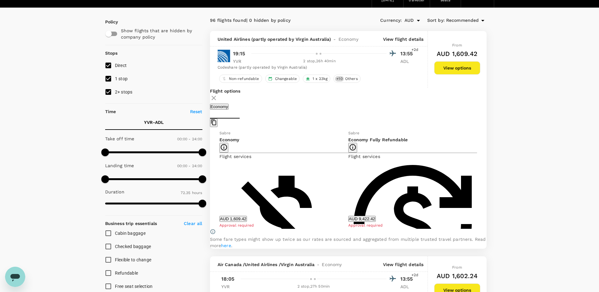
scroll to position [35, 0]
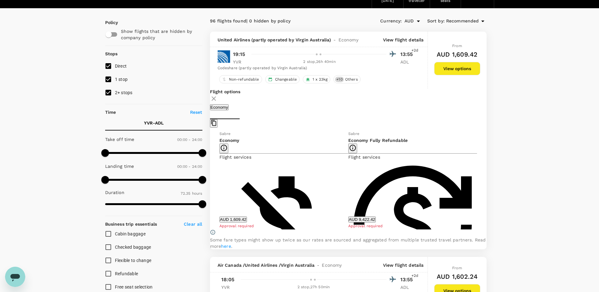
click at [218, 95] on icon at bounding box center [214, 99] width 8 height 8
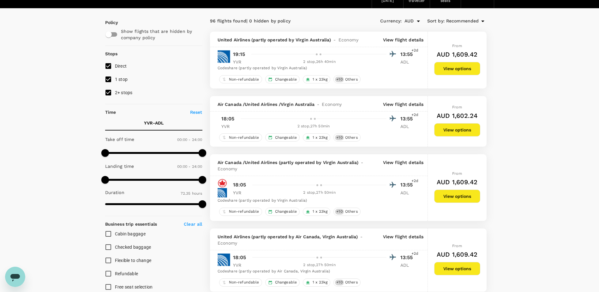
click at [412, 161] on p "View flight details" at bounding box center [403, 165] width 41 height 13
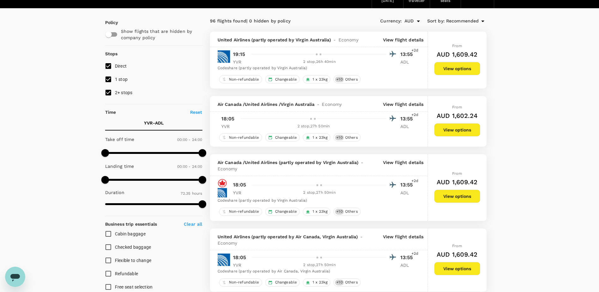
click at [456, 194] on button "View options" at bounding box center [458, 196] width 46 height 13
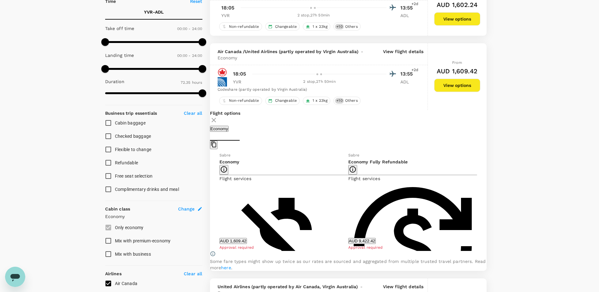
scroll to position [163, 0]
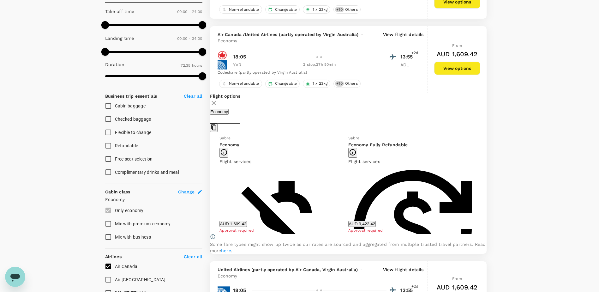
click at [218, 100] on icon at bounding box center [214, 103] width 8 height 8
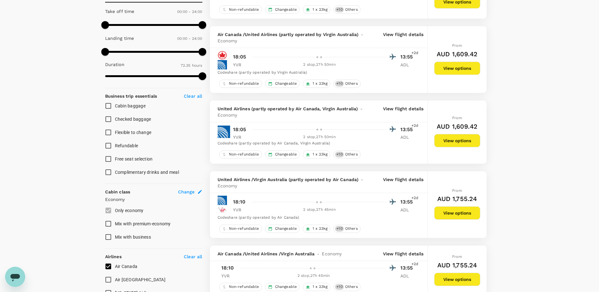
click at [400, 111] on p "View flight details" at bounding box center [403, 112] width 41 height 13
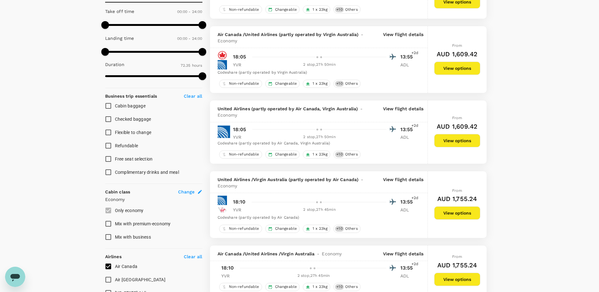
click at [453, 143] on button "View options" at bounding box center [458, 140] width 46 height 13
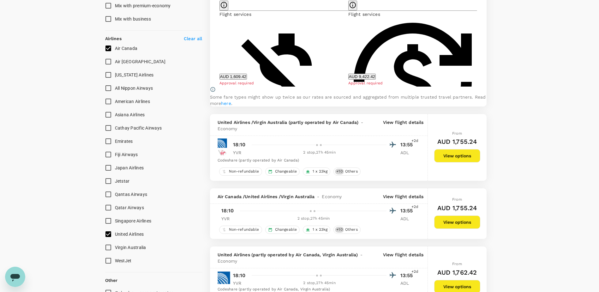
scroll to position [390, 0]
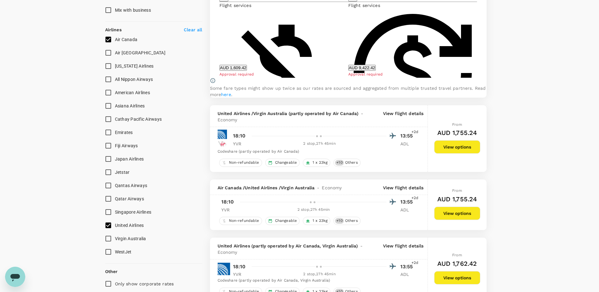
click at [419, 123] on p "View flight details" at bounding box center [403, 116] width 41 height 13
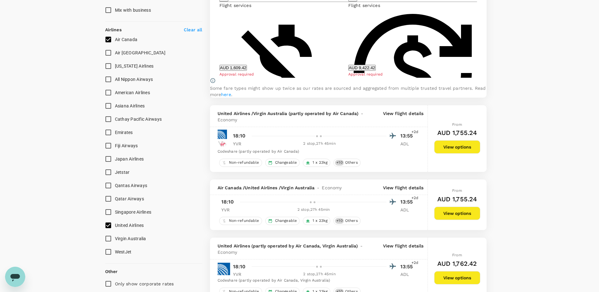
click at [467, 154] on button "View options" at bounding box center [458, 146] width 46 height 13
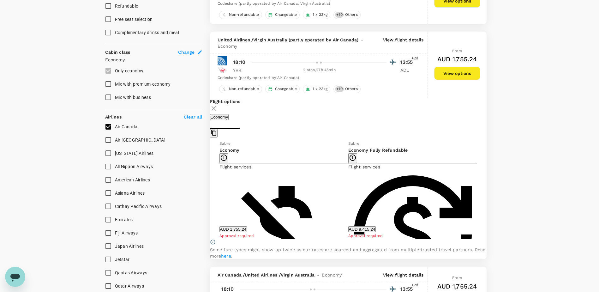
scroll to position [271, 0]
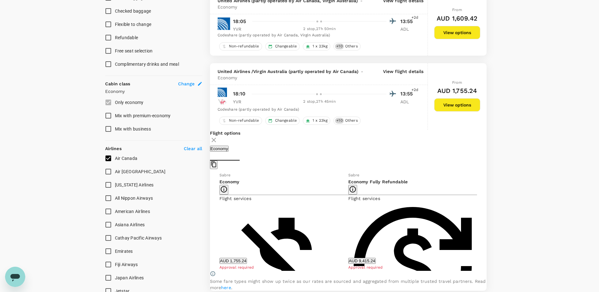
click at [218, 141] on icon at bounding box center [214, 140] width 8 height 8
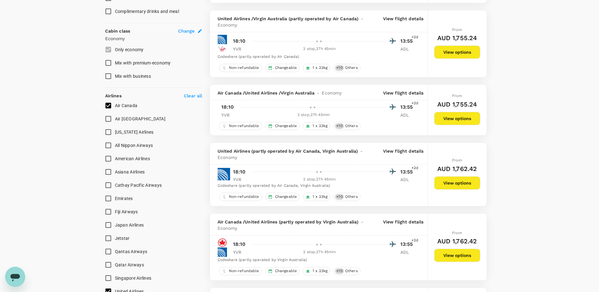
scroll to position [334, 0]
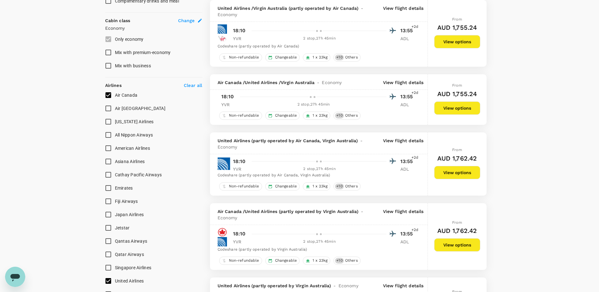
click at [438, 174] on button "View options" at bounding box center [458, 172] width 46 height 13
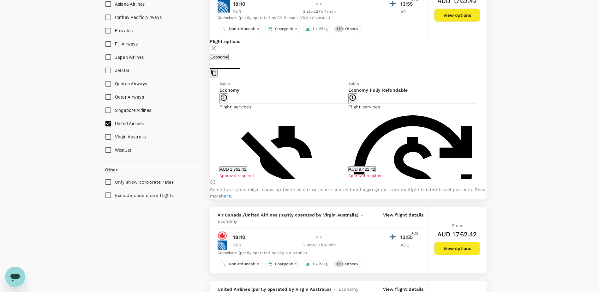
scroll to position [530, 0]
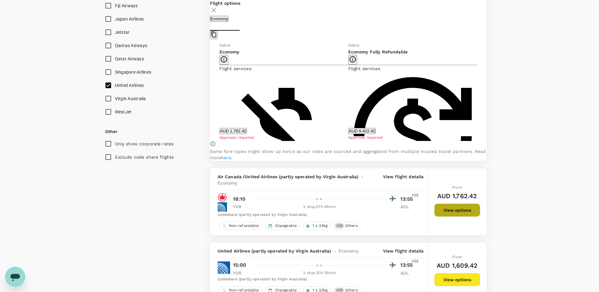
click at [446, 217] on button "View options" at bounding box center [458, 210] width 46 height 13
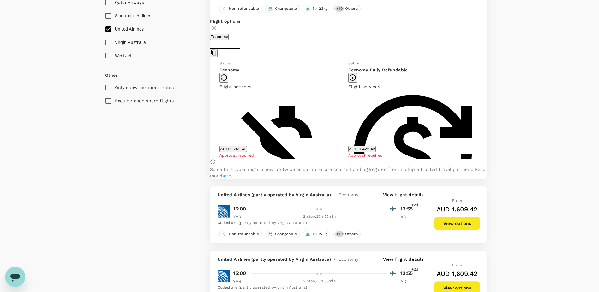
scroll to position [601, 0]
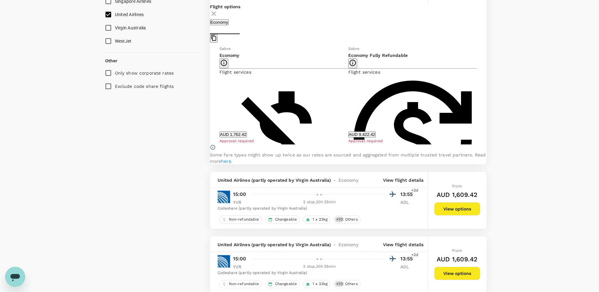
click at [444, 216] on button "View options" at bounding box center [458, 208] width 46 height 13
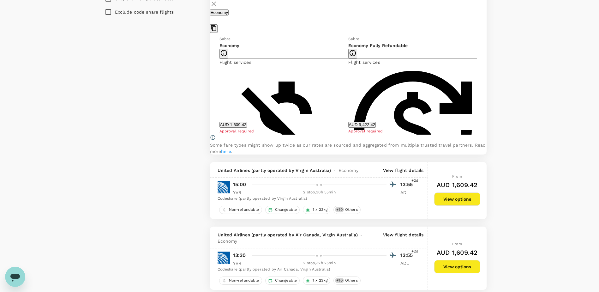
click at [444, 206] on button "View options" at bounding box center [458, 198] width 46 height 13
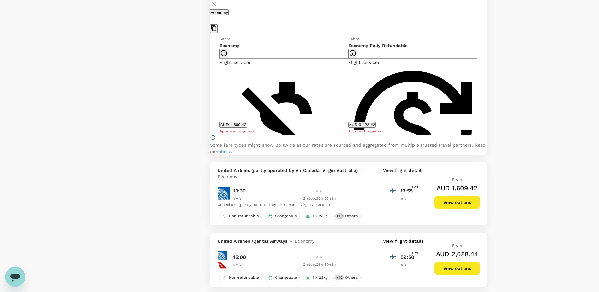
click at [442, 209] on button "View options" at bounding box center [458, 202] width 46 height 13
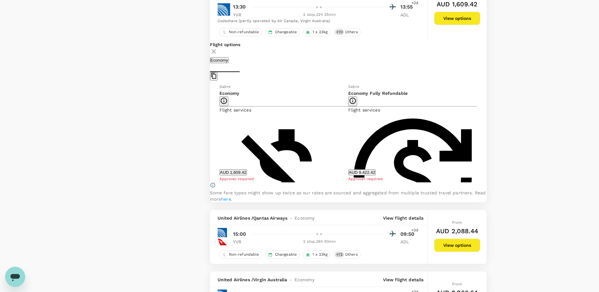
scroll to position [804, 0]
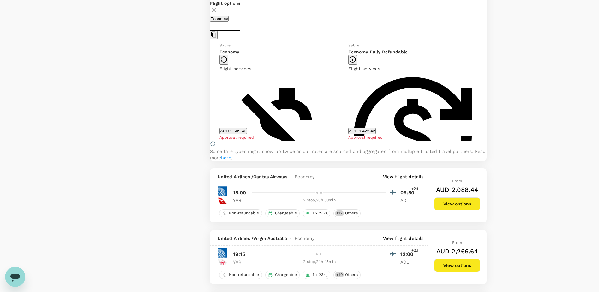
click at [447, 210] on button "View options" at bounding box center [458, 203] width 46 height 13
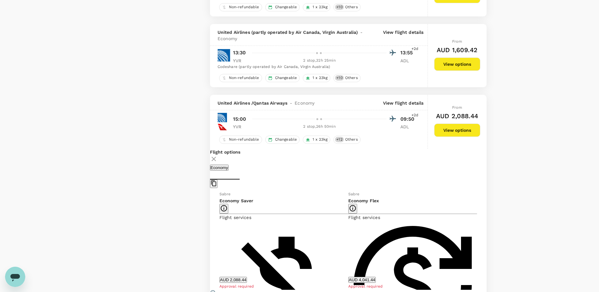
scroll to position [685, 0]
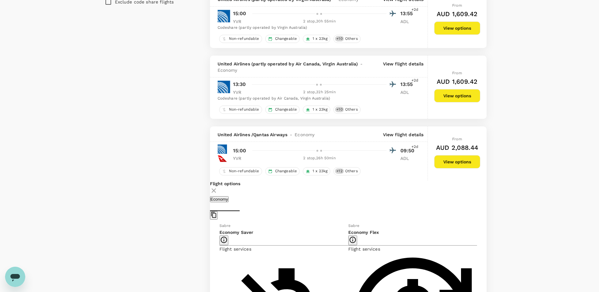
click at [471, 192] on div "Flight options" at bounding box center [348, 187] width 277 height 15
click at [218, 192] on icon at bounding box center [214, 191] width 8 height 8
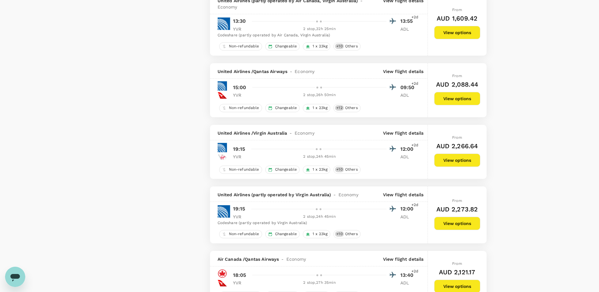
click at [448, 166] on button "View options" at bounding box center [458, 160] width 46 height 13
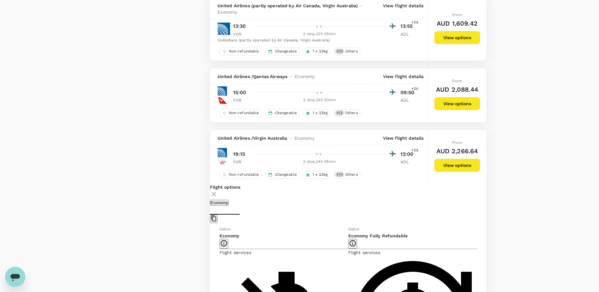
scroll to position [741, 0]
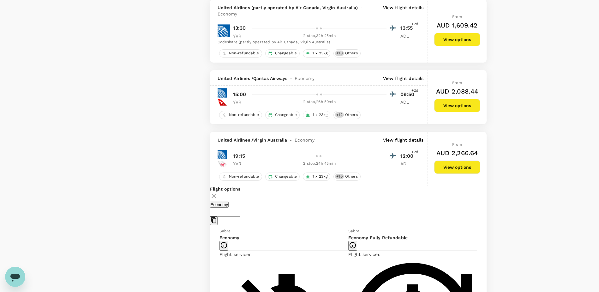
click at [216, 194] on icon at bounding box center [214, 196] width 4 height 4
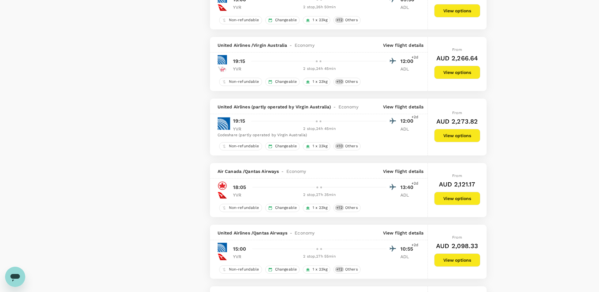
click at [445, 139] on button "View options" at bounding box center [458, 135] width 46 height 13
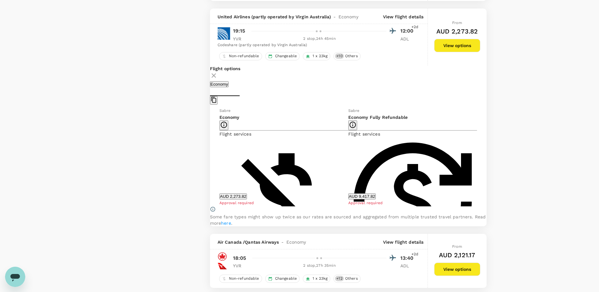
scroll to position [935, 0]
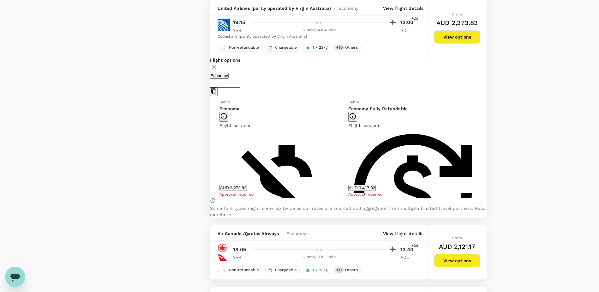
click at [216, 65] on icon at bounding box center [214, 67] width 4 height 4
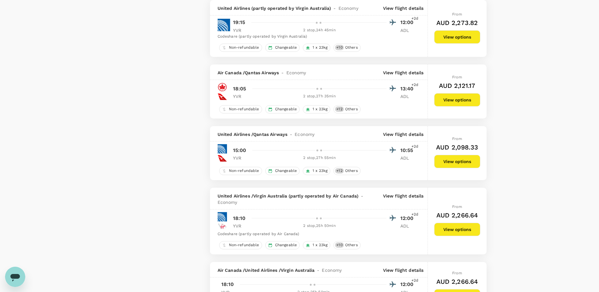
click at [456, 160] on button "View options" at bounding box center [458, 161] width 46 height 13
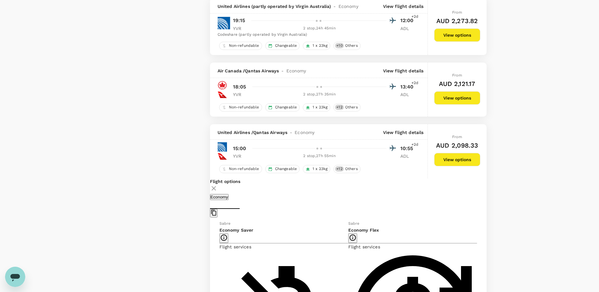
scroll to position [934, 0]
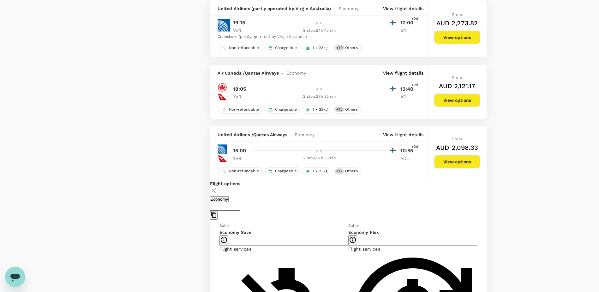
click at [218, 188] on icon at bounding box center [214, 191] width 8 height 8
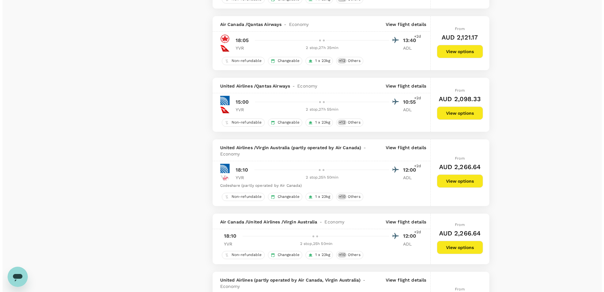
scroll to position [998, 0]
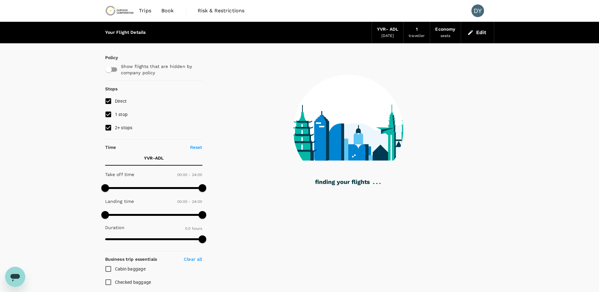
type input "2680"
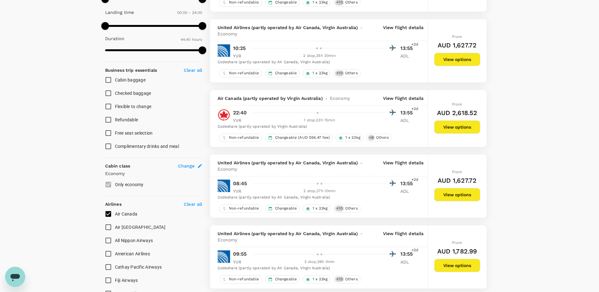
checkbox input "false"
checkbox input "true"
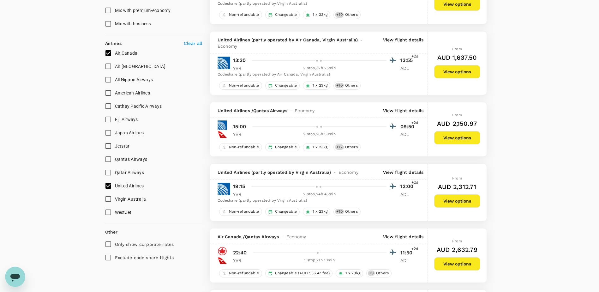
scroll to position [379, 0]
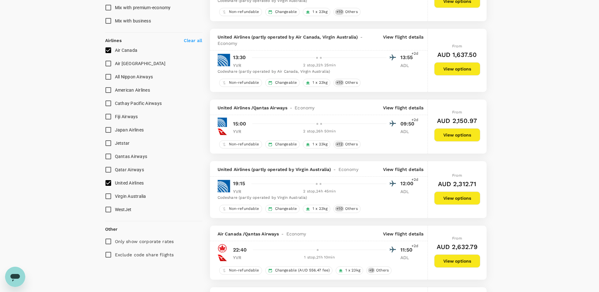
click at [109, 196] on input "Virgin Australia" at bounding box center [108, 196] width 13 height 13
checkbox input "true"
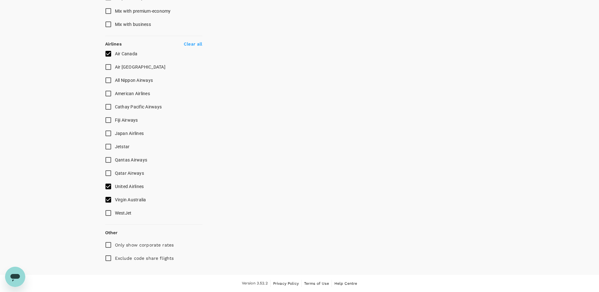
scroll to position [376, 0]
type input "2965"
checkbox input "false"
checkbox input "true"
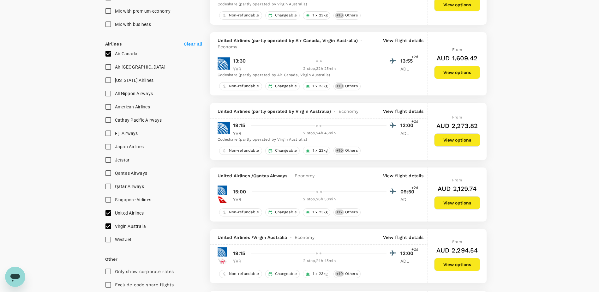
type input "4355"
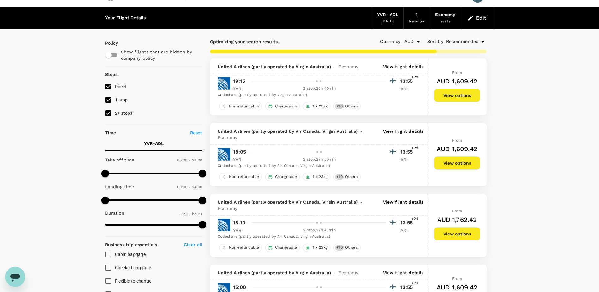
scroll to position [0, 0]
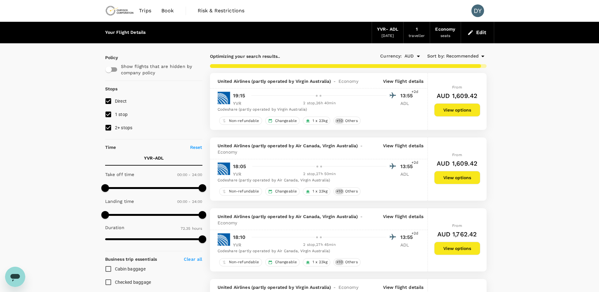
click at [469, 106] on button "View options" at bounding box center [458, 109] width 46 height 13
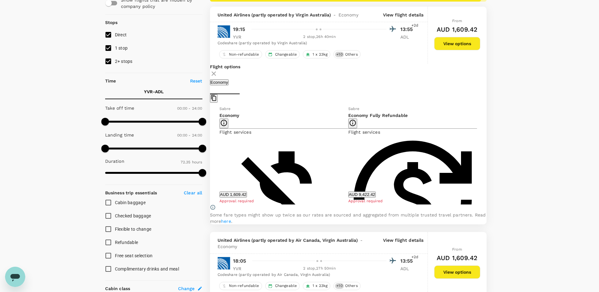
scroll to position [135, 0]
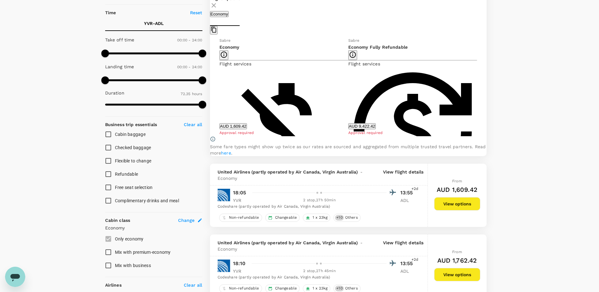
click at [470, 195] on h6 "AUD 1,609.42" at bounding box center [457, 190] width 41 height 10
click at [470, 219] on div "From AUD 1,609.42 View options" at bounding box center [458, 195] width 46 height 63
click at [470, 210] on button "View options" at bounding box center [458, 203] width 46 height 13
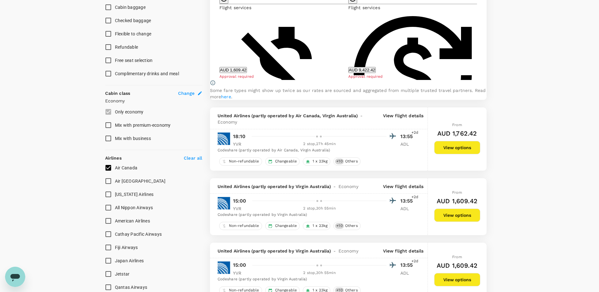
click at [457, 154] on button "View options" at bounding box center [458, 147] width 46 height 13
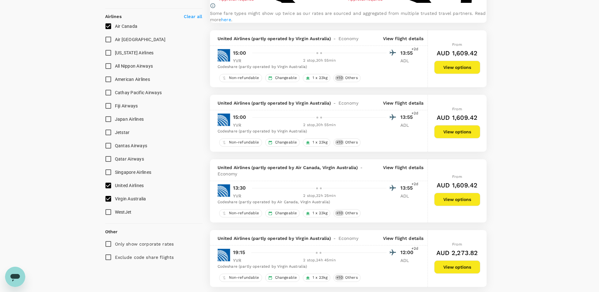
click at [463, 138] on button "View options" at bounding box center [458, 131] width 46 height 13
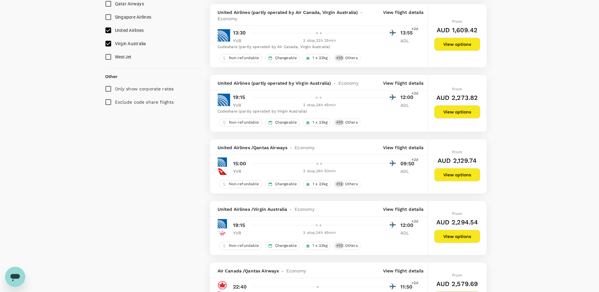
click at [457, 119] on button "View options" at bounding box center [458, 111] width 46 height 13
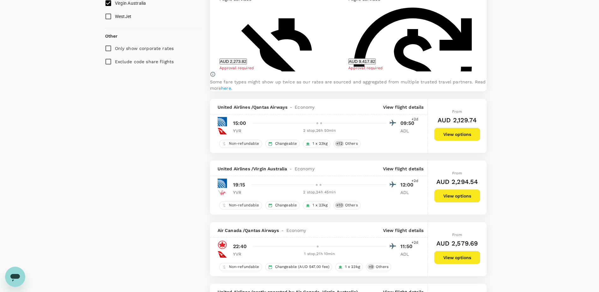
click at [458, 141] on button "View options" at bounding box center [458, 134] width 46 height 13
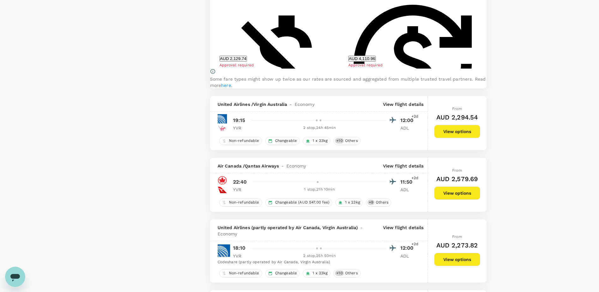
click at [448, 138] on button "View options" at bounding box center [458, 131] width 46 height 13
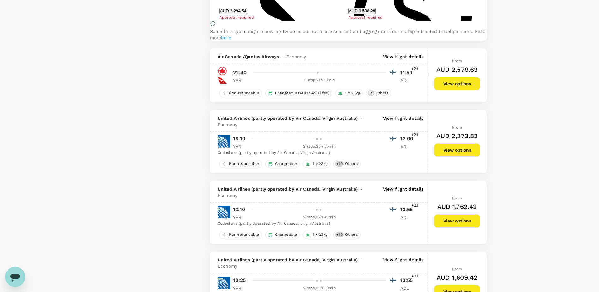
scroll to position [838, 0]
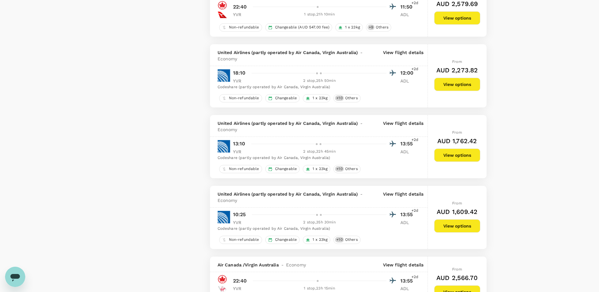
click at [456, 169] on div "From AUD 1,762.42 View options" at bounding box center [458, 146] width 46 height 63
click at [454, 162] on button "View options" at bounding box center [458, 155] width 46 height 13
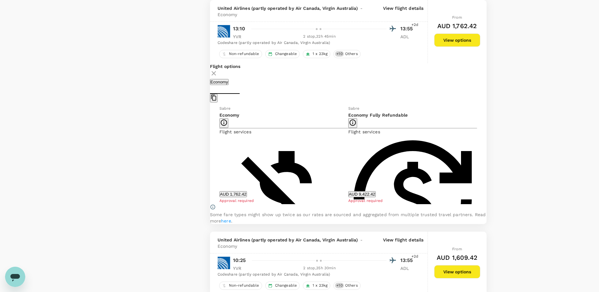
scroll to position [919, 0]
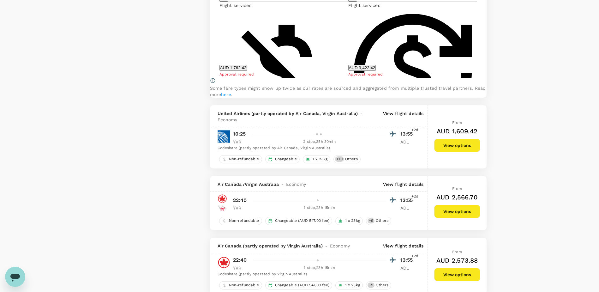
click at [454, 168] on div "From AUD 1,609.42 View options" at bounding box center [458, 136] width 46 height 63
click at [455, 152] on button "View options" at bounding box center [458, 145] width 46 height 13
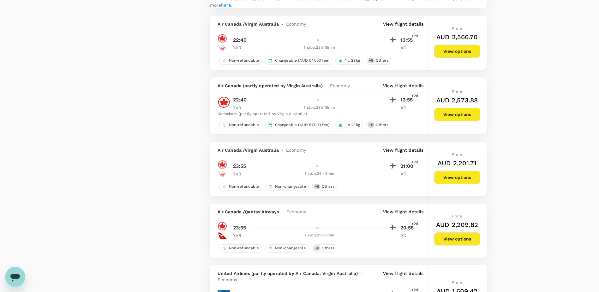
scroll to position [1085, 0]
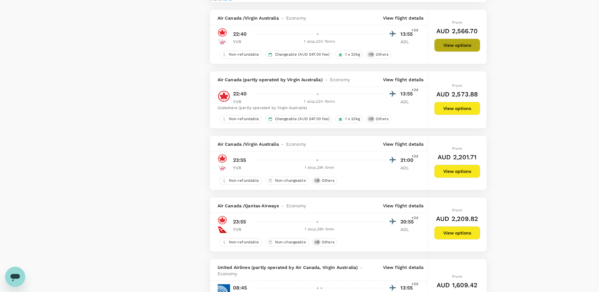
click at [457, 52] on button "View options" at bounding box center [458, 45] width 46 height 13
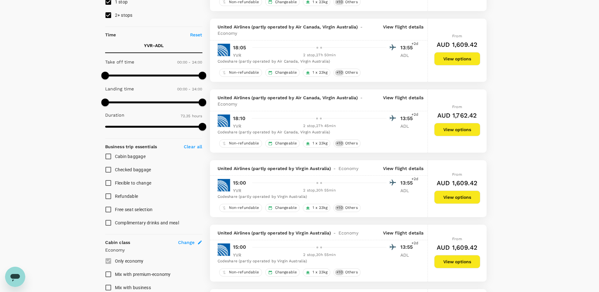
scroll to position [0, 0]
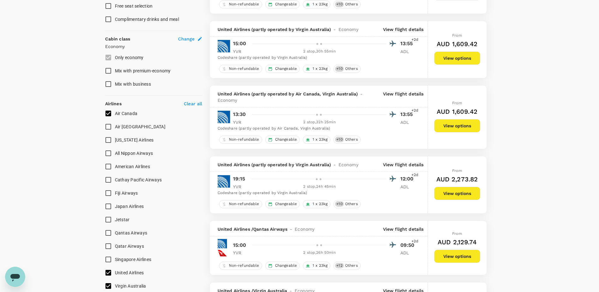
click at [193, 103] on p "Clear all" at bounding box center [193, 103] width 18 height 6
checkbox input "false"
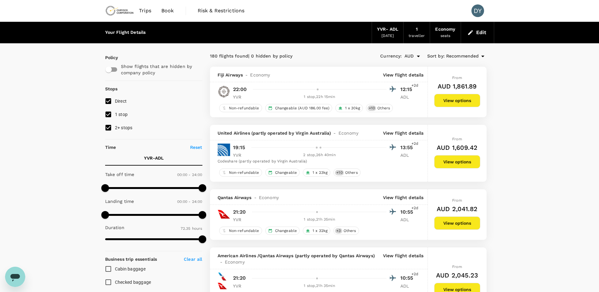
click at [397, 70] on div "Fiji Airways - Economy View flight details" at bounding box center [319, 74] width 218 height 15
click at [400, 72] on p "View flight details" at bounding box center [403, 75] width 41 height 6
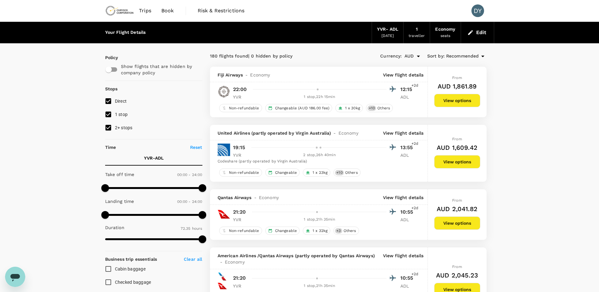
click at [404, 129] on div "United Airlines (partly operated by Virgin Australia) - Economy View flight det…" at bounding box center [319, 132] width 218 height 15
click at [405, 133] on p "View flight details" at bounding box center [403, 133] width 41 height 6
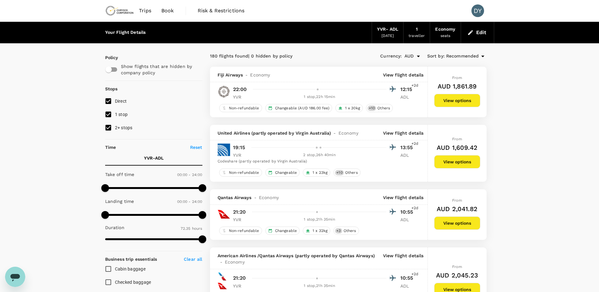
click at [458, 153] on div "From AUD 1,609.42 View options" at bounding box center [458, 153] width 46 height 57
click at [458, 155] on button "View options" at bounding box center [458, 161] width 46 height 13
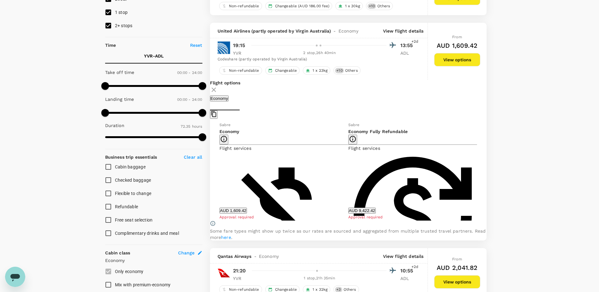
click at [458, 155] on div "Sabre Economy Flight services Non-refundable Changeable with no additional airl…" at bounding box center [349, 170] width 258 height 99
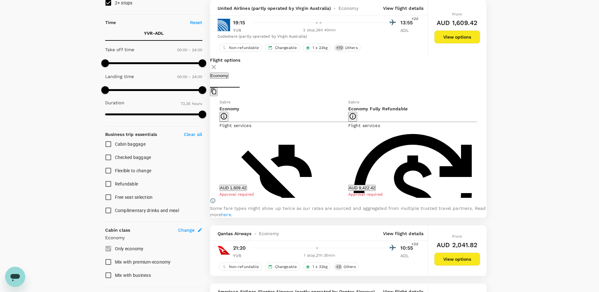
click at [218, 67] on icon at bounding box center [214, 67] width 8 height 8
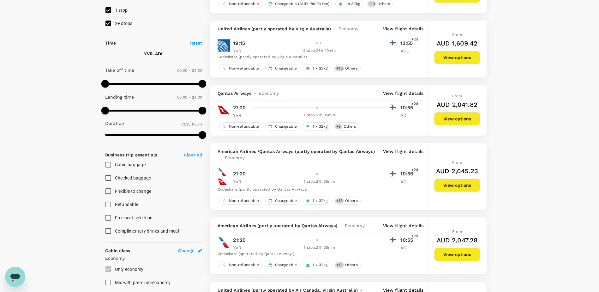
scroll to position [93, 0]
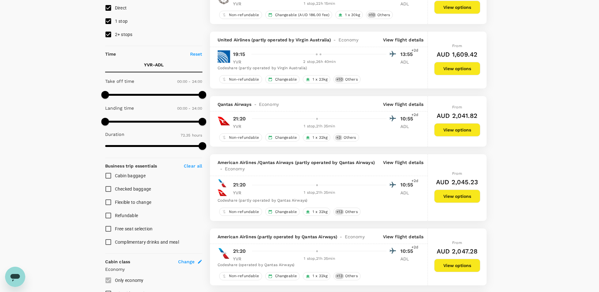
click at [449, 131] on button "View options" at bounding box center [458, 129] width 46 height 13
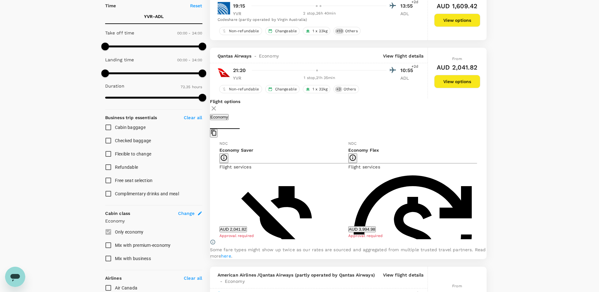
scroll to position [126, 0]
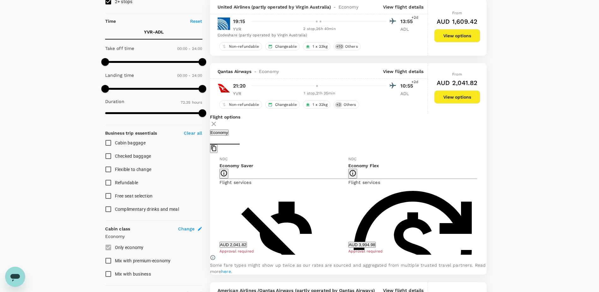
click at [218, 122] on icon at bounding box center [214, 124] width 8 height 8
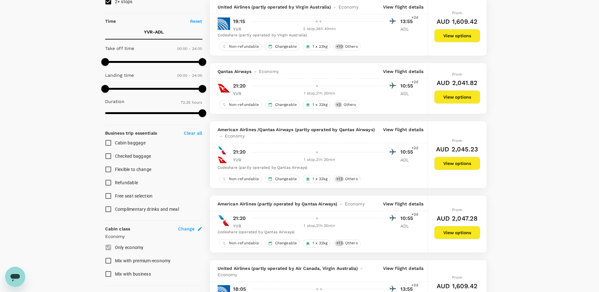
click at [408, 74] on p "View flight details" at bounding box center [403, 71] width 41 height 6
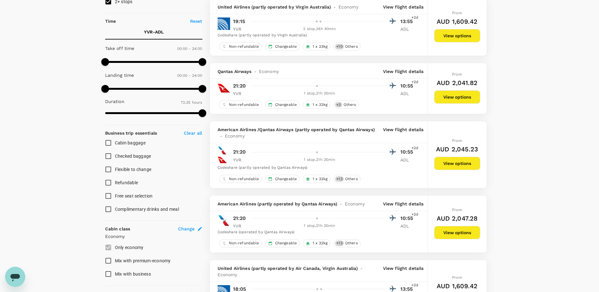
click at [404, 128] on p "View flight details" at bounding box center [403, 132] width 41 height 13
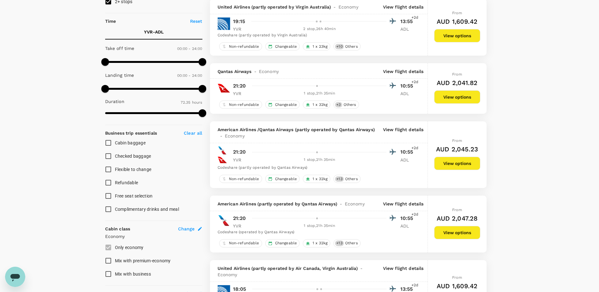
scroll to position [158, 0]
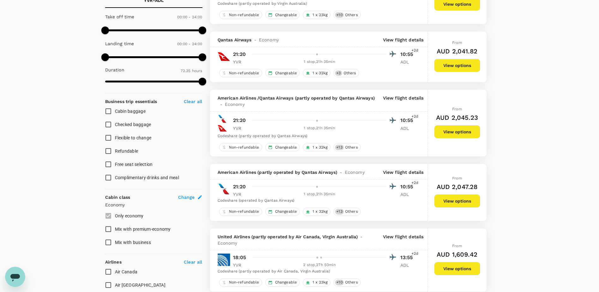
click at [405, 171] on p "View flight details" at bounding box center [403, 172] width 41 height 6
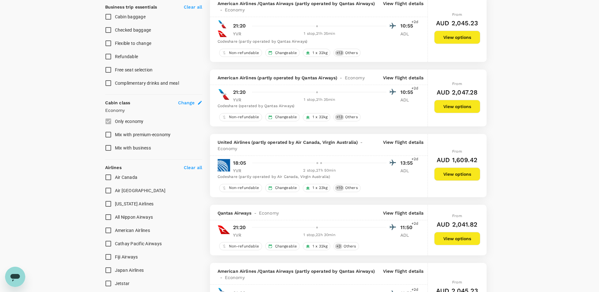
scroll to position [252, 0]
click at [407, 144] on p "View flight details" at bounding box center [403, 145] width 41 height 13
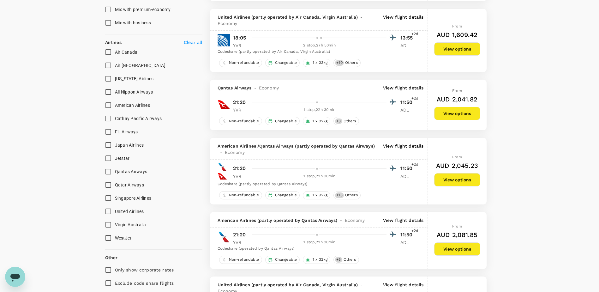
scroll to position [379, 0]
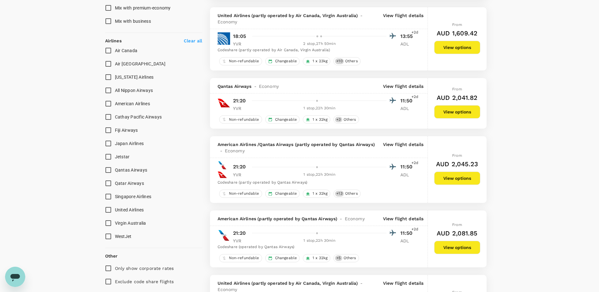
click at [398, 86] on p "View flight details" at bounding box center [403, 86] width 41 height 6
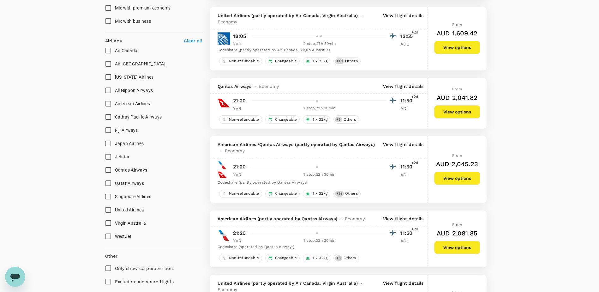
click at [440, 111] on button "View options" at bounding box center [458, 111] width 46 height 13
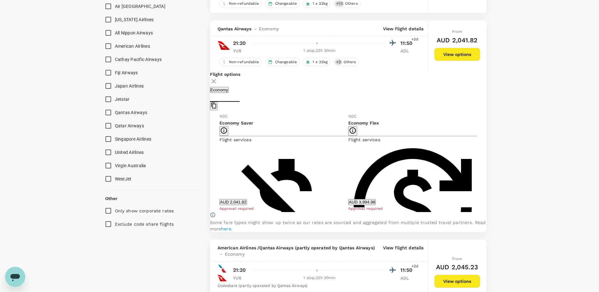
scroll to position [425, 0]
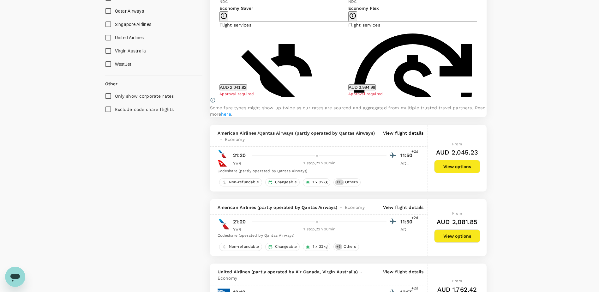
scroll to position [552, 0]
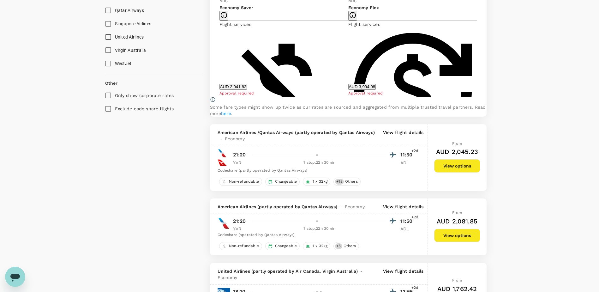
click at [419, 142] on p "View flight details" at bounding box center [403, 135] width 41 height 13
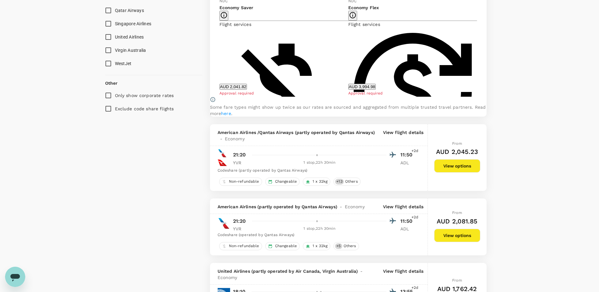
click at [468, 173] on button "View options" at bounding box center [458, 165] width 46 height 13
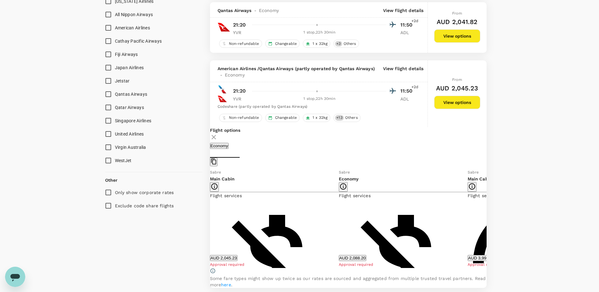
scroll to position [452, 0]
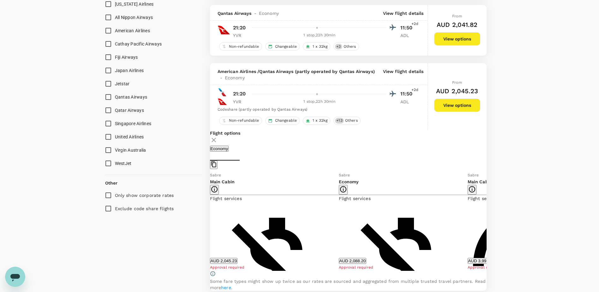
click at [399, 74] on p "View flight details" at bounding box center [403, 74] width 41 height 13
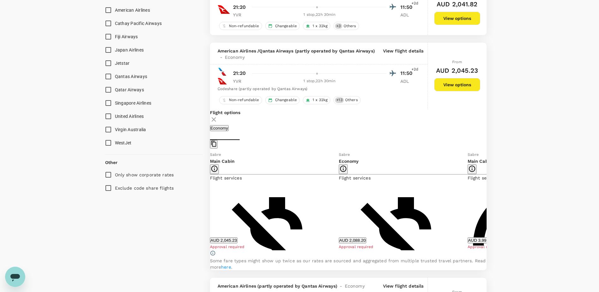
scroll to position [484, 0]
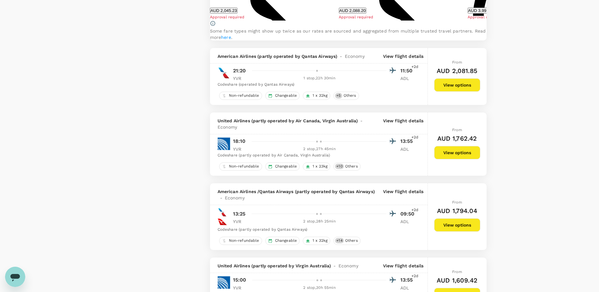
scroll to position [736, 0]
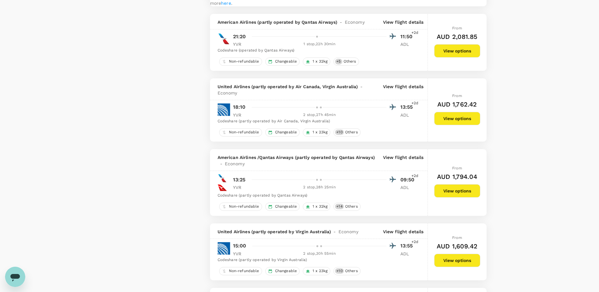
click at [416, 96] on p "View flight details" at bounding box center [403, 89] width 41 height 13
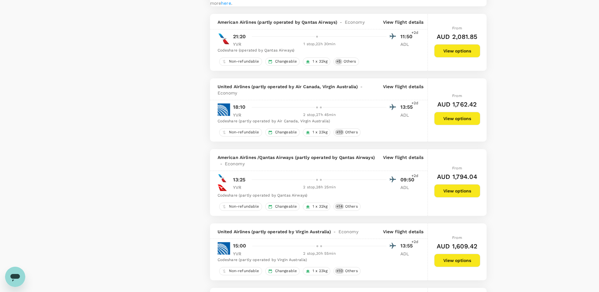
click at [470, 125] on button "View options" at bounding box center [458, 118] width 46 height 13
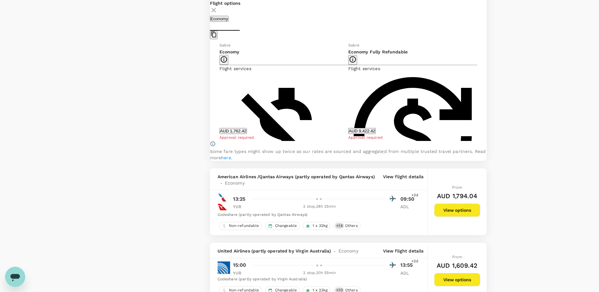
scroll to position [685, 0]
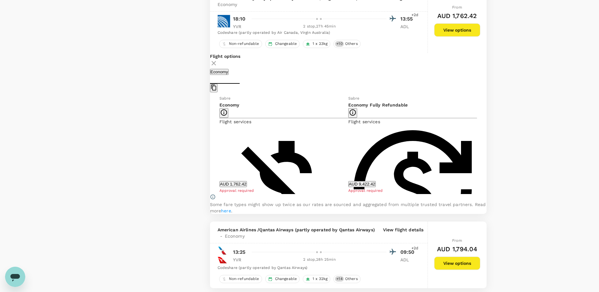
scroll to position [654, 0]
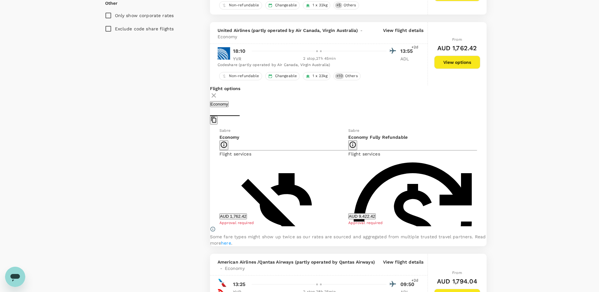
scroll to position [622, 0]
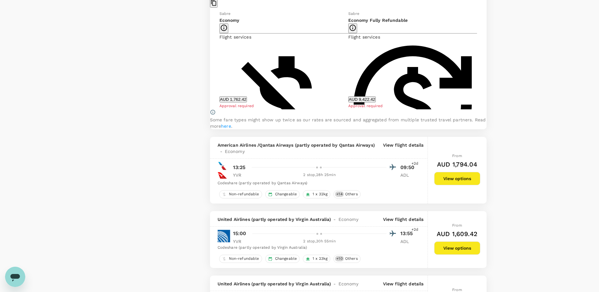
scroll to position [780, 0]
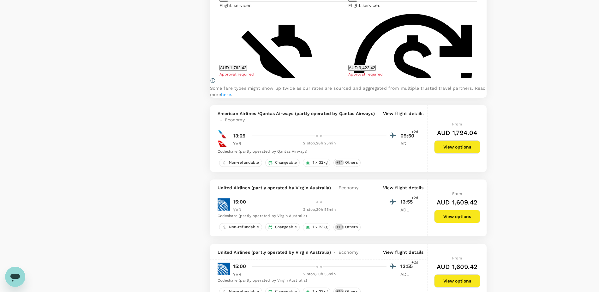
click at [395, 123] on p "View flight details" at bounding box center [403, 116] width 41 height 13
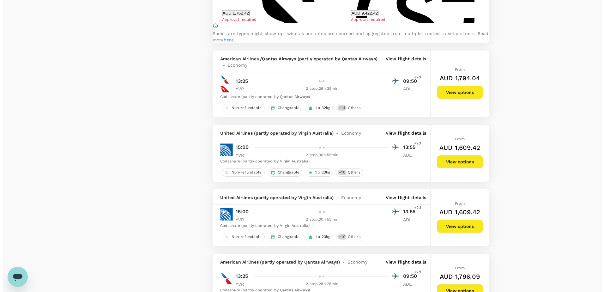
scroll to position [843, 0]
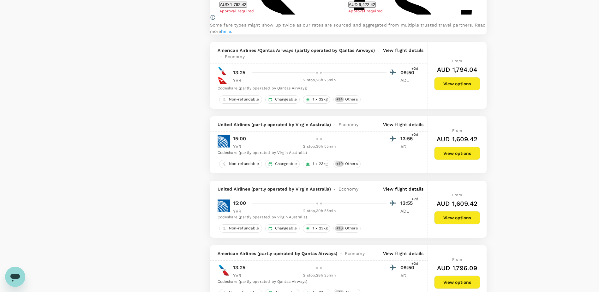
click at [407, 60] on p "View flight details" at bounding box center [403, 53] width 41 height 13
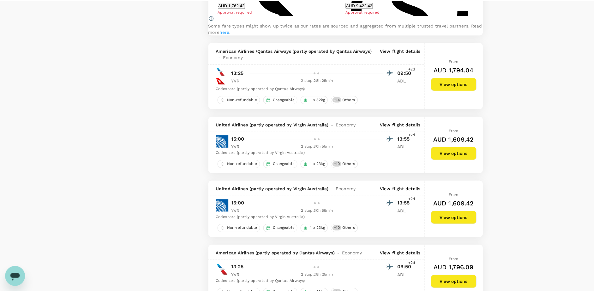
scroll to position [40, 0]
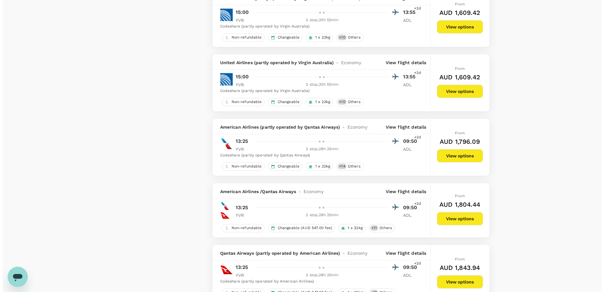
scroll to position [1001, 0]
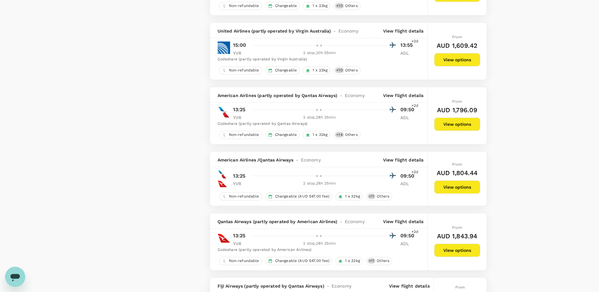
click at [386, 99] on p "View flight details" at bounding box center [403, 95] width 41 height 6
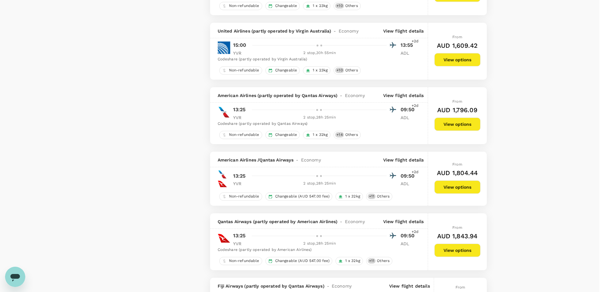
scroll to position [8, 0]
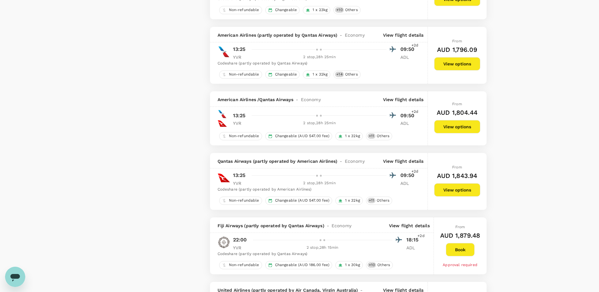
scroll to position [1065, 0]
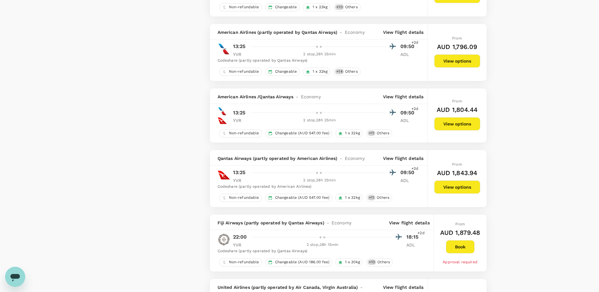
click at [404, 100] on p "View flight details" at bounding box center [403, 97] width 41 height 6
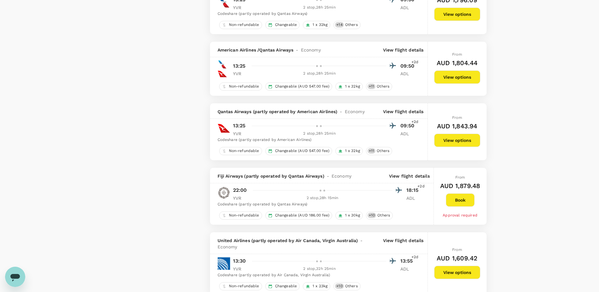
scroll to position [1128, 0]
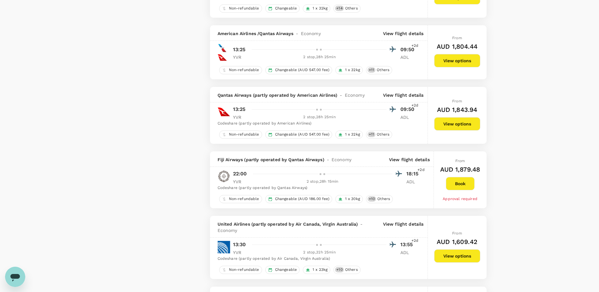
click at [398, 98] on p "View flight details" at bounding box center [403, 95] width 41 height 6
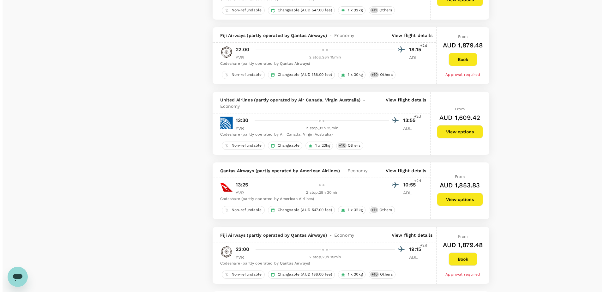
scroll to position [1254, 0]
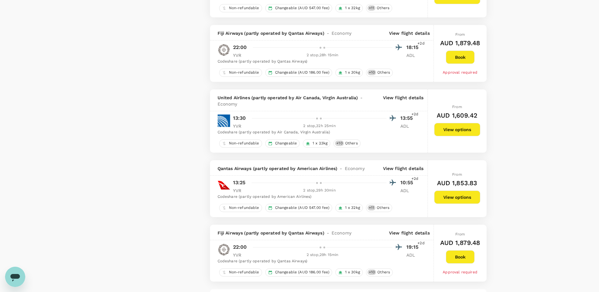
click at [409, 36] on p "View flight details" at bounding box center [409, 33] width 41 height 6
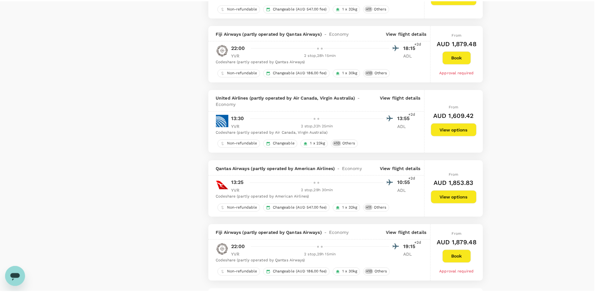
scroll to position [0, 0]
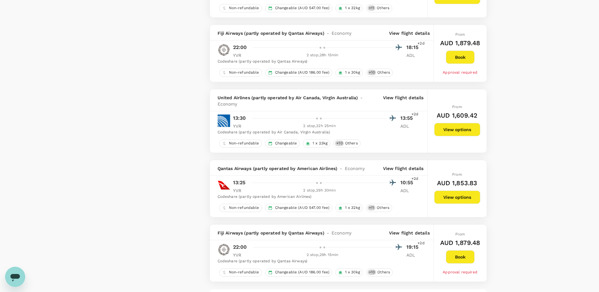
click at [443, 136] on button "View options" at bounding box center [458, 129] width 46 height 13
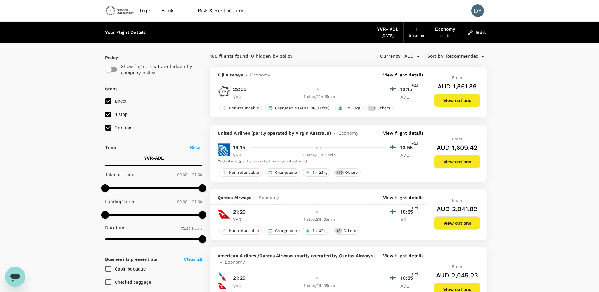
click at [414, 132] on p "View flight details" at bounding box center [403, 133] width 41 height 6
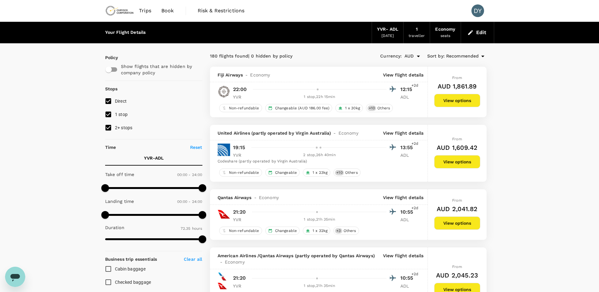
click at [400, 135] on p "View flight details" at bounding box center [403, 133] width 41 height 6
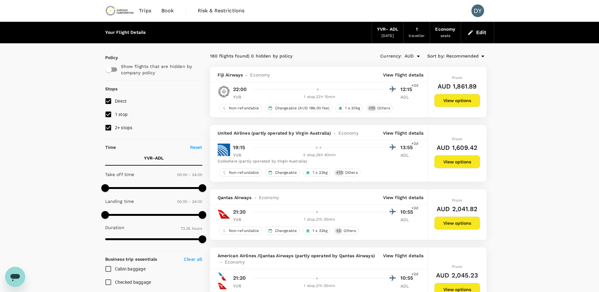
click at [420, 130] on p "View flight details" at bounding box center [403, 133] width 41 height 6
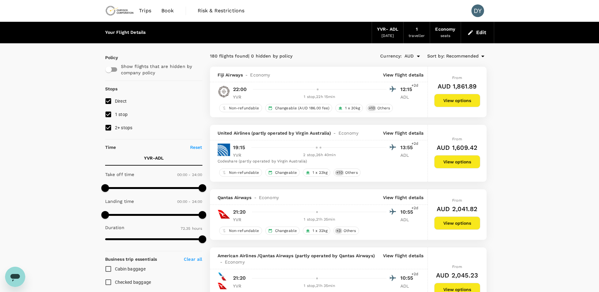
click at [469, 155] on div "From AUD 1,609.42 View options" at bounding box center [458, 153] width 46 height 57
click at [462, 160] on button "View options" at bounding box center [458, 161] width 46 height 13
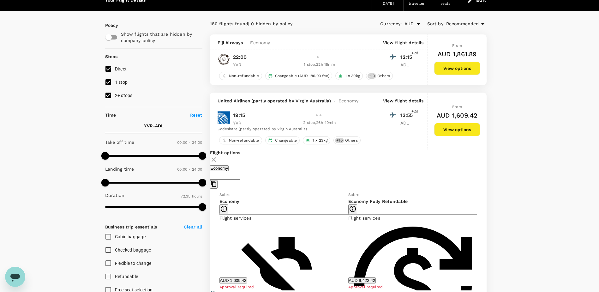
scroll to position [125, 0]
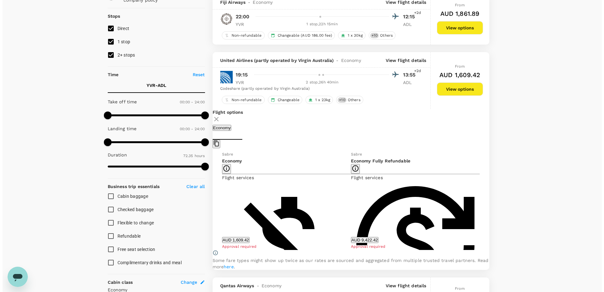
scroll to position [62, 0]
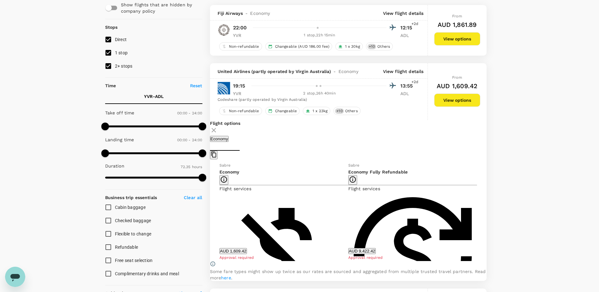
click at [393, 75] on div "United Airlines (partly operated by Virgin Australia) - Economy View flight det…" at bounding box center [319, 70] width 218 height 15
click at [394, 71] on p "View flight details" at bounding box center [403, 71] width 41 height 6
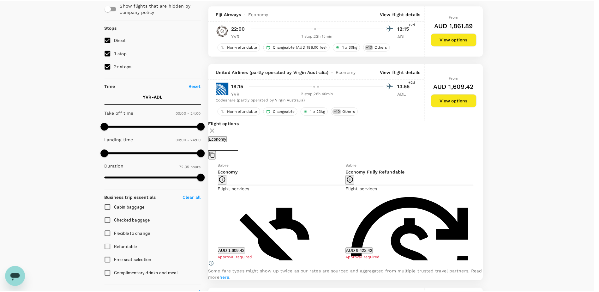
scroll to position [0, 0]
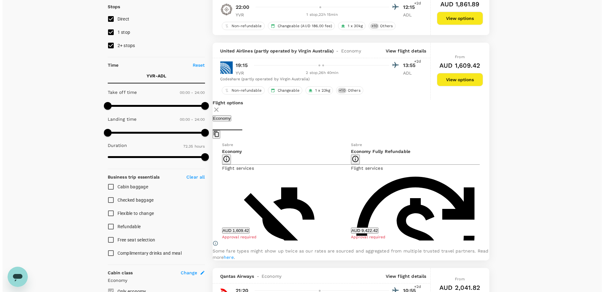
scroll to position [93, 0]
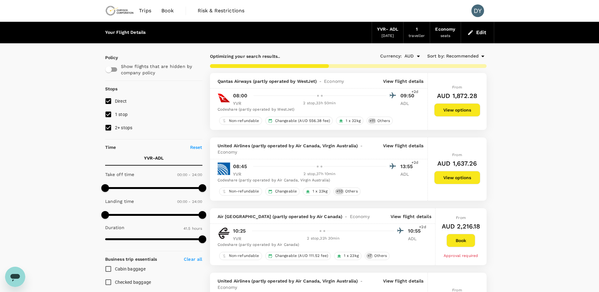
click at [399, 145] on p "View flight details" at bounding box center [403, 149] width 41 height 13
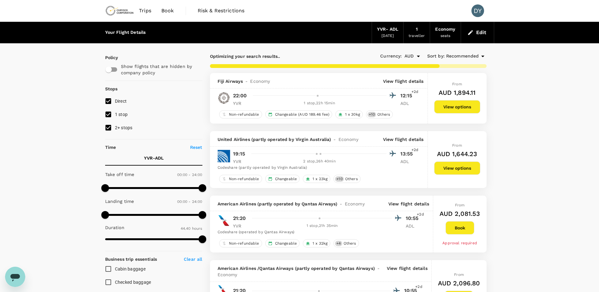
click at [400, 137] on p "View flight details" at bounding box center [403, 139] width 41 height 6
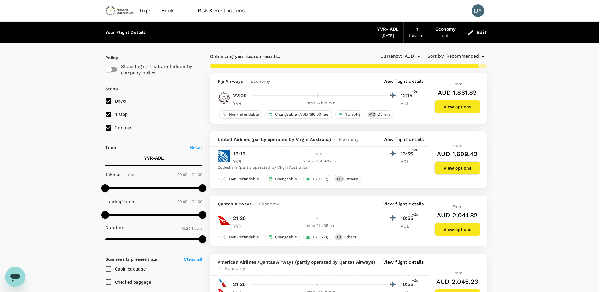
type input "4355"
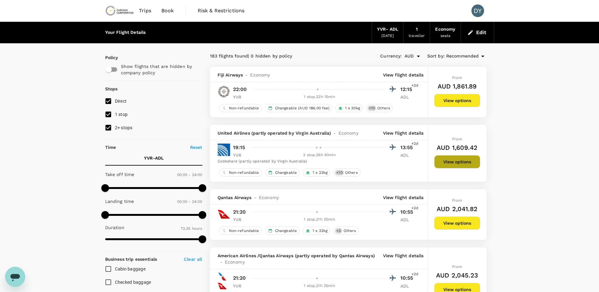
click at [436, 161] on button "View options" at bounding box center [458, 161] width 46 height 13
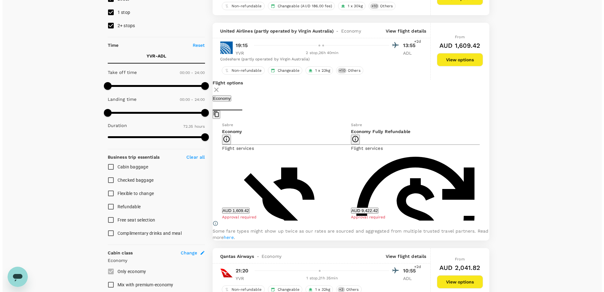
scroll to position [125, 0]
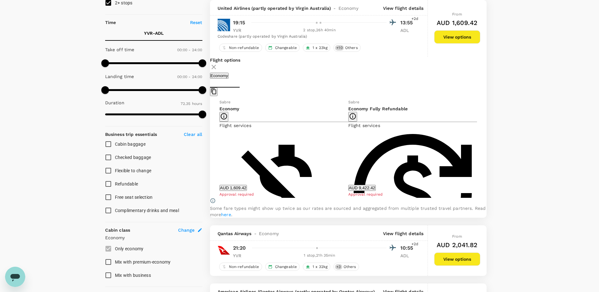
click at [405, 8] on p "View flight details" at bounding box center [403, 8] width 41 height 6
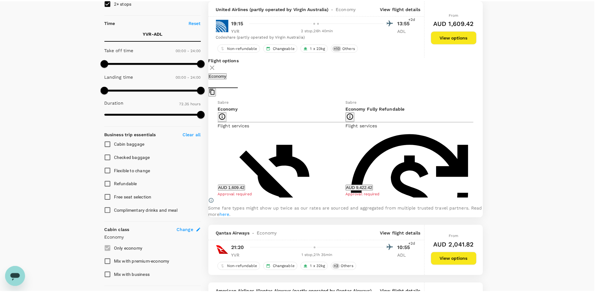
scroll to position [0, 0]
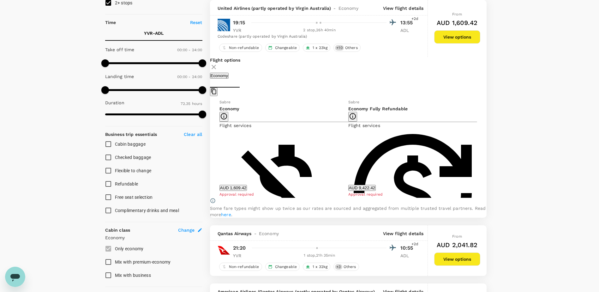
click at [247, 190] on button "AUD 1,609.42" at bounding box center [234, 188] width 28 height 6
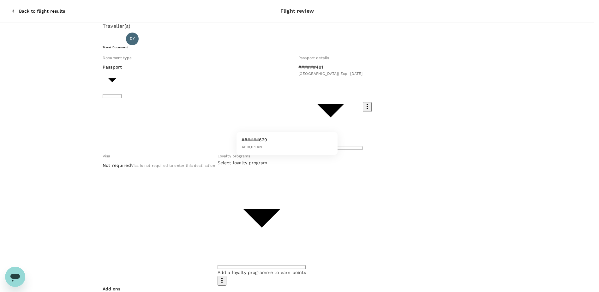
click at [270, 117] on body "Back to flight results Flight review Traveller(s) Traveller 1 : DY Daniel Yates…" at bounding box center [299, 255] width 599 height 511
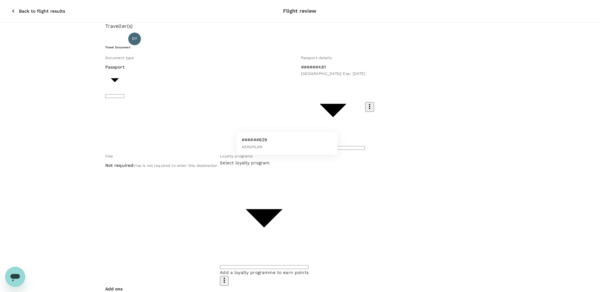
click at [262, 148] on span "AEROPLAN" at bounding box center [252, 147] width 21 height 4
type input "cc060926-4667-4dcd-907f-981f4ad1b76b"
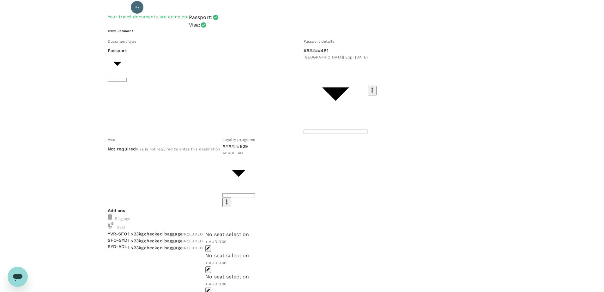
scroll to position [45, 0]
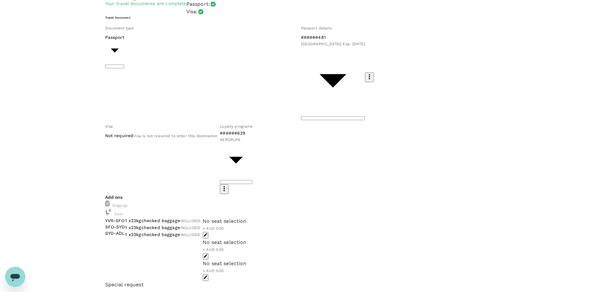
click at [208, 233] on icon "button" at bounding box center [206, 235] width 4 height 4
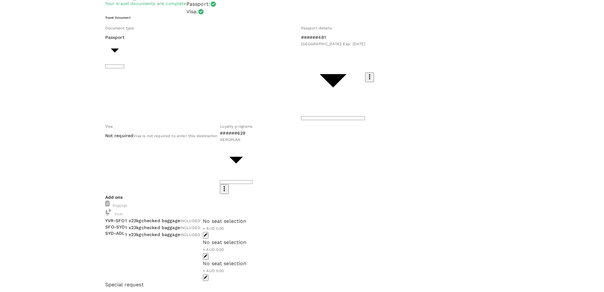
scroll to position [119, 0]
click at [514, 162] on p "Select" at bounding box center [488, 158] width 75 height 6
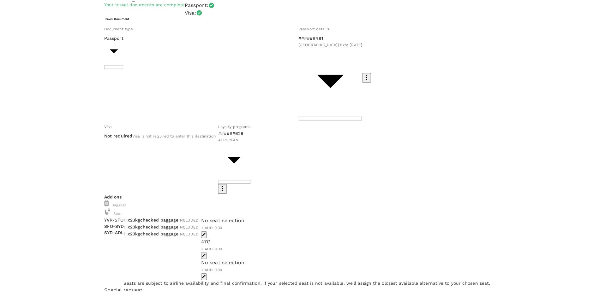
scroll to position [0, 0]
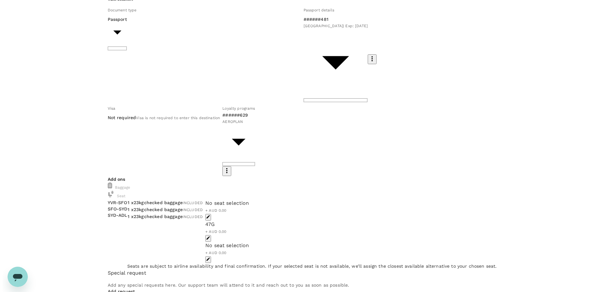
scroll to position [63, 0]
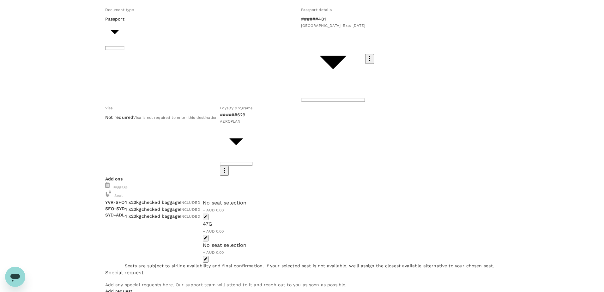
type input "9c4289b1-14a3-4119-8736-521306e5ca8f"
checkbox input "true"
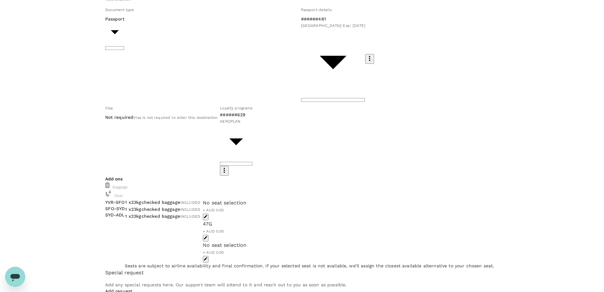
type textarea "As discussed."
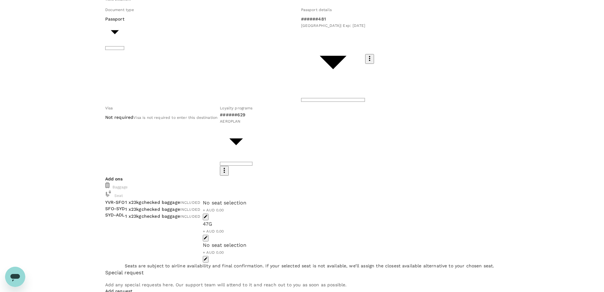
click at [137, 229] on input "radio" at bounding box center [302, 83] width 604 height 292
radio input "true"
radio input "false"
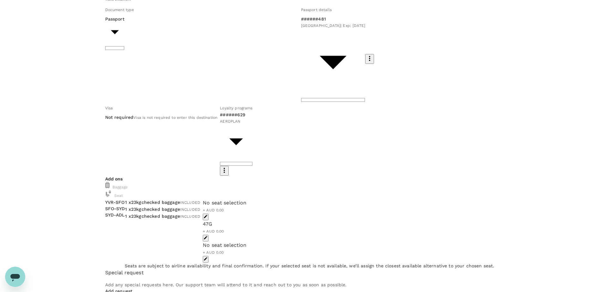
drag, startPoint x: 165, startPoint y: 159, endPoint x: 161, endPoint y: 167, distance: 8.5
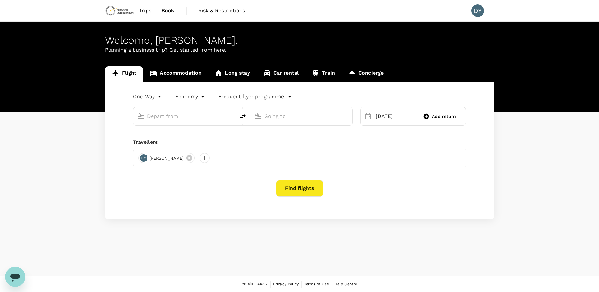
type input "Vancouver Intl (YVR)"
type input "Adelaide (ADL)"
type input "Vancouver Intl (YVR)"
type input "Adelaide (ADL)"
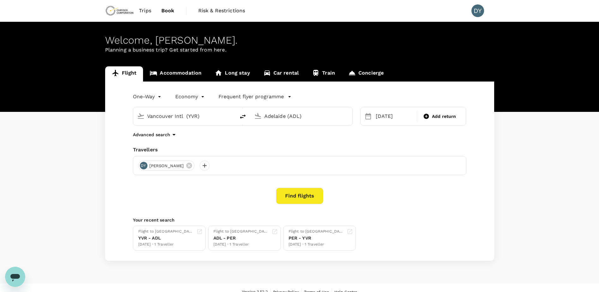
click at [144, 12] on span "Trips" at bounding box center [145, 11] width 12 height 8
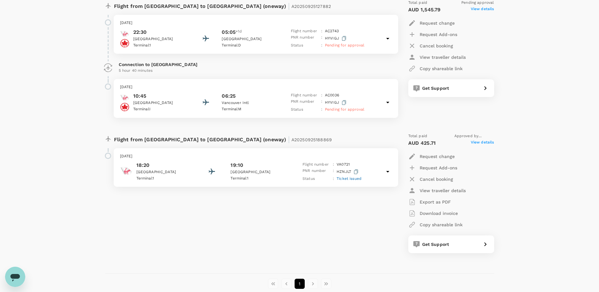
scroll to position [222, 0]
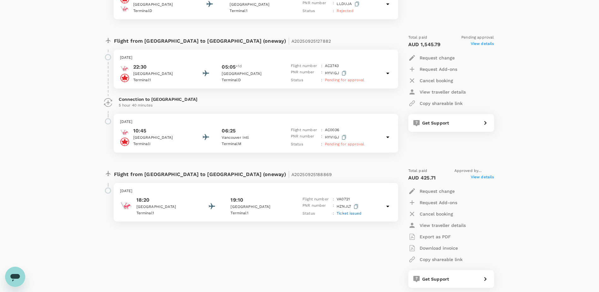
click at [384, 74] on icon at bounding box center [388, 74] width 8 height 8
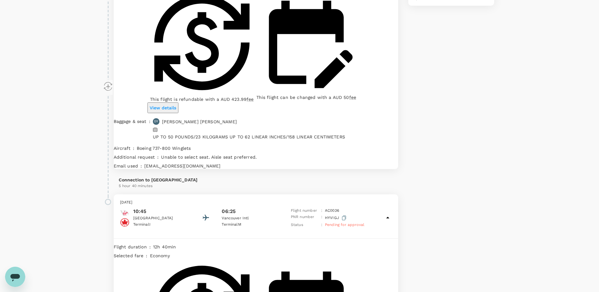
scroll to position [348, 0]
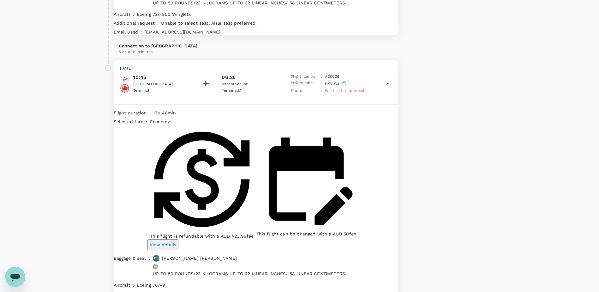
scroll to position [511, 0]
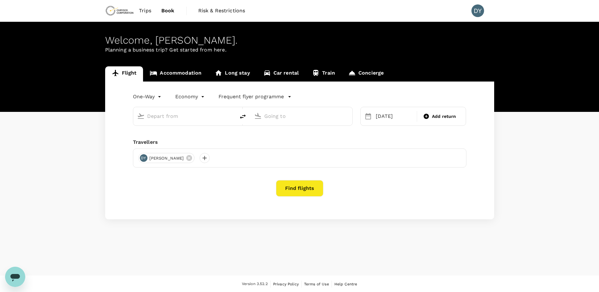
click at [186, 116] on input "text" at bounding box center [184, 116] width 75 height 10
type input "Vancouver Intl (YVR)"
type input "Adelaide (ADL)"
type input "Vancouver Intl (YVR)"
type input "Adelaide (ADL)"
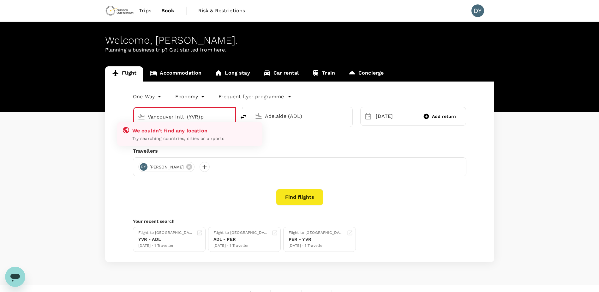
type input "Vancouver Intl (YVR)"
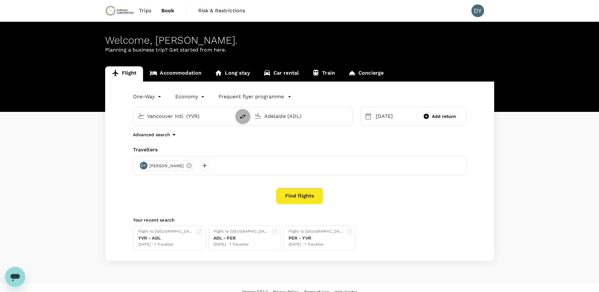
click at [240, 119] on icon "delete" at bounding box center [243, 117] width 8 height 8
type input "Adelaide (ADL)"
type input "Vancouver Intl (YVR)"
click at [185, 118] on input "Adelaide (ADL)" at bounding box center [184, 116] width 75 height 10
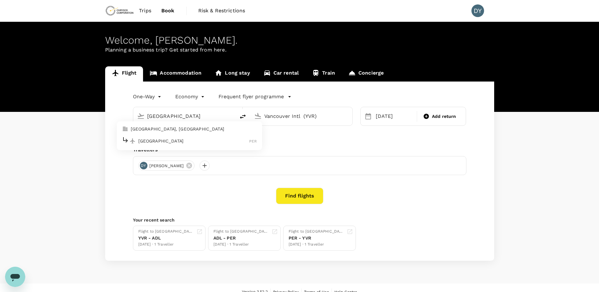
click at [168, 138] on p "[GEOGRAPHIC_DATA]" at bounding box center [193, 141] width 111 height 6
type input "Perth (PER)"
click at [384, 119] on div "[DATE]" at bounding box center [395, 116] width 42 height 13
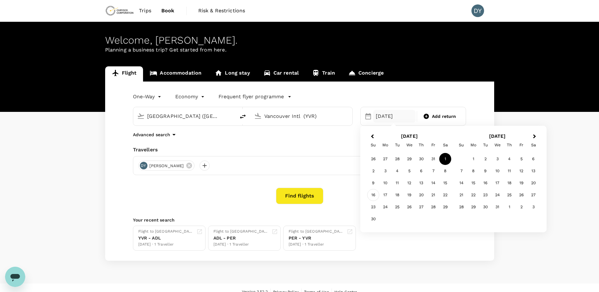
click at [374, 195] on div "16" at bounding box center [374, 195] width 12 height 12
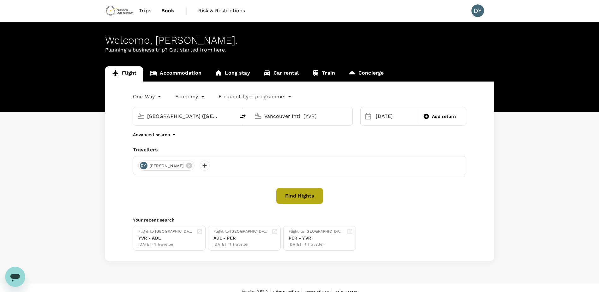
click at [303, 198] on button "Find flights" at bounding box center [299, 196] width 47 height 16
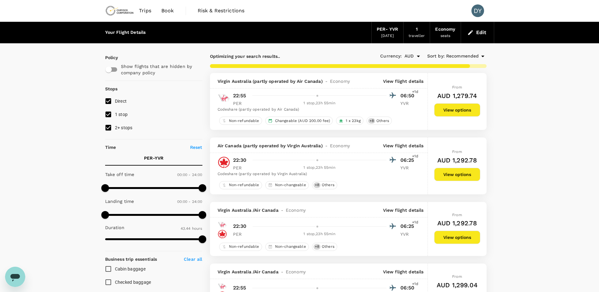
type input "4155"
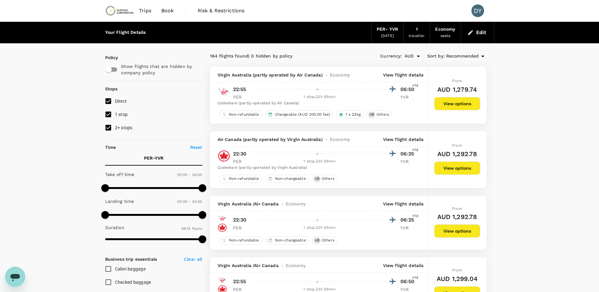
click at [462, 105] on button "View options" at bounding box center [458, 103] width 46 height 13
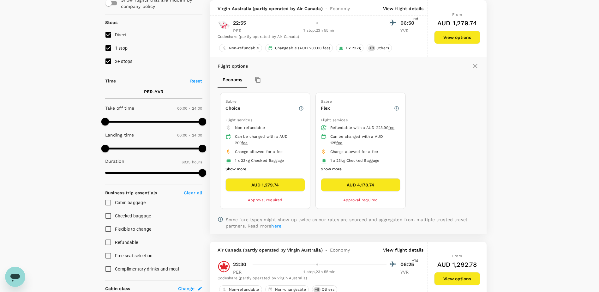
scroll to position [67, 0]
click at [454, 279] on button "View options" at bounding box center [458, 278] width 46 height 13
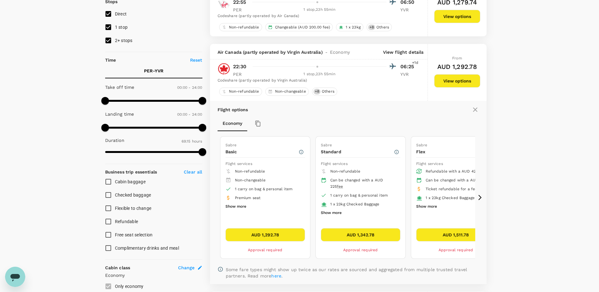
scroll to position [77, 0]
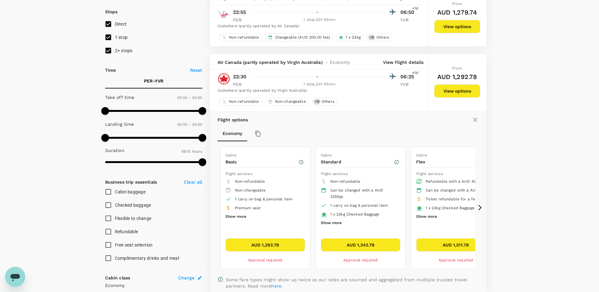
click at [481, 207] on icon at bounding box center [480, 207] width 6 height 6
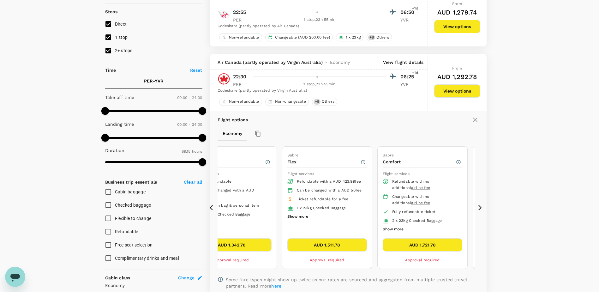
click at [480, 214] on div "Flight options Economy Sabre Basic Flight services Non-refundable Non-changeabl…" at bounding box center [348, 202] width 277 height 183
click at [479, 209] on icon at bounding box center [480, 207] width 6 height 6
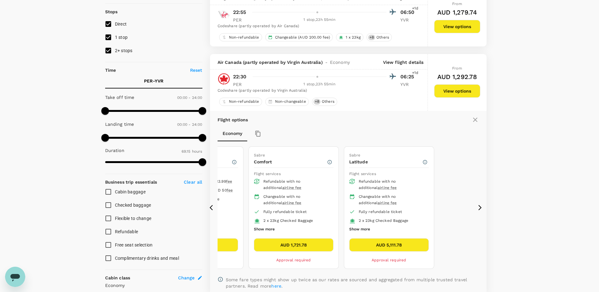
click at [211, 207] on icon at bounding box center [213, 207] width 6 height 6
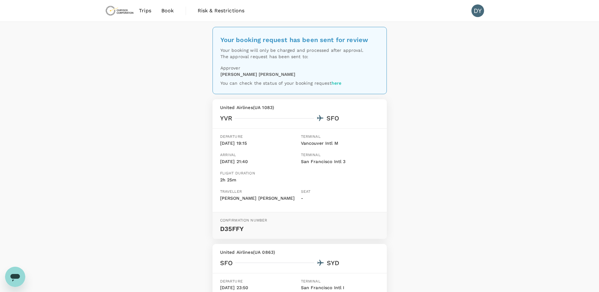
click at [145, 9] on span "Trips" at bounding box center [145, 11] width 12 height 8
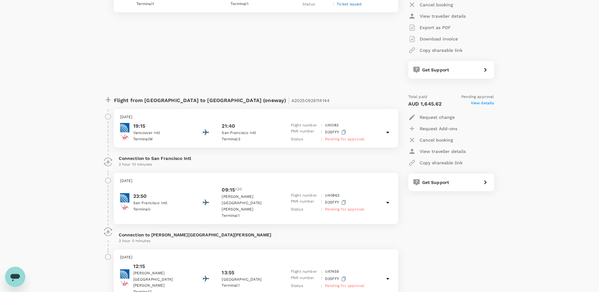
scroll to position [442, 0]
